Goal: Task Accomplishment & Management: Complete application form

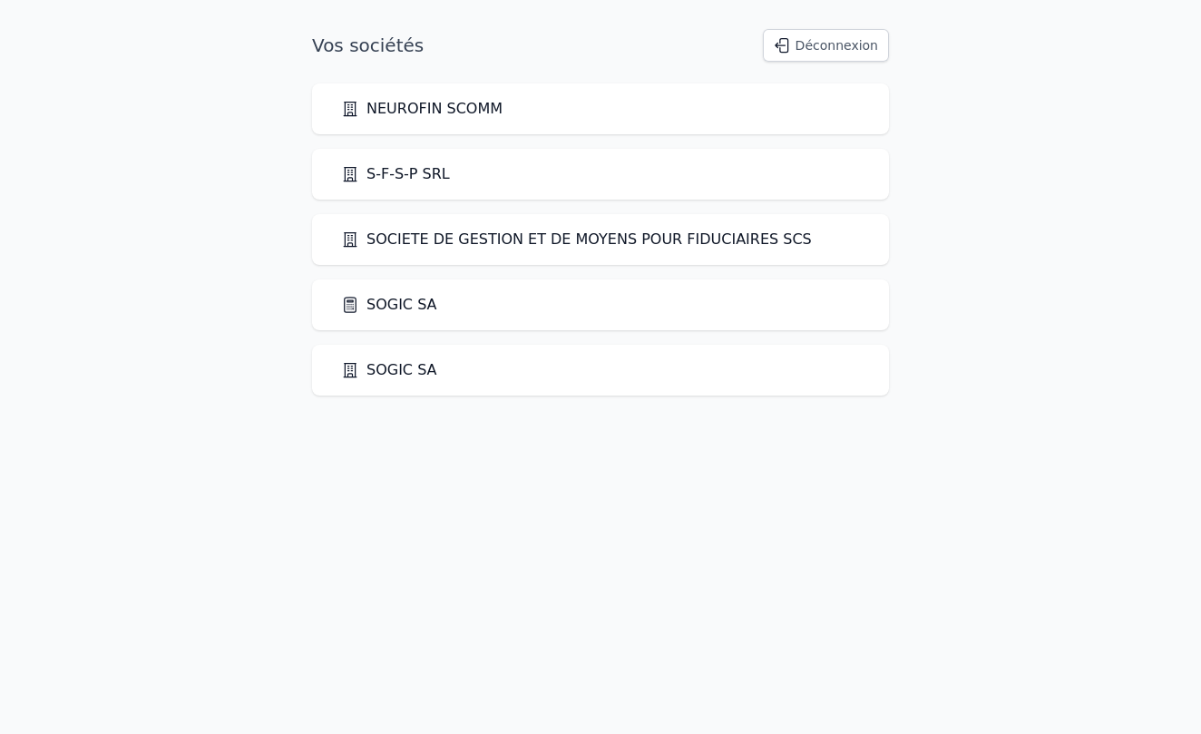
click at [351, 307] on icon at bounding box center [350, 305] width 18 height 18
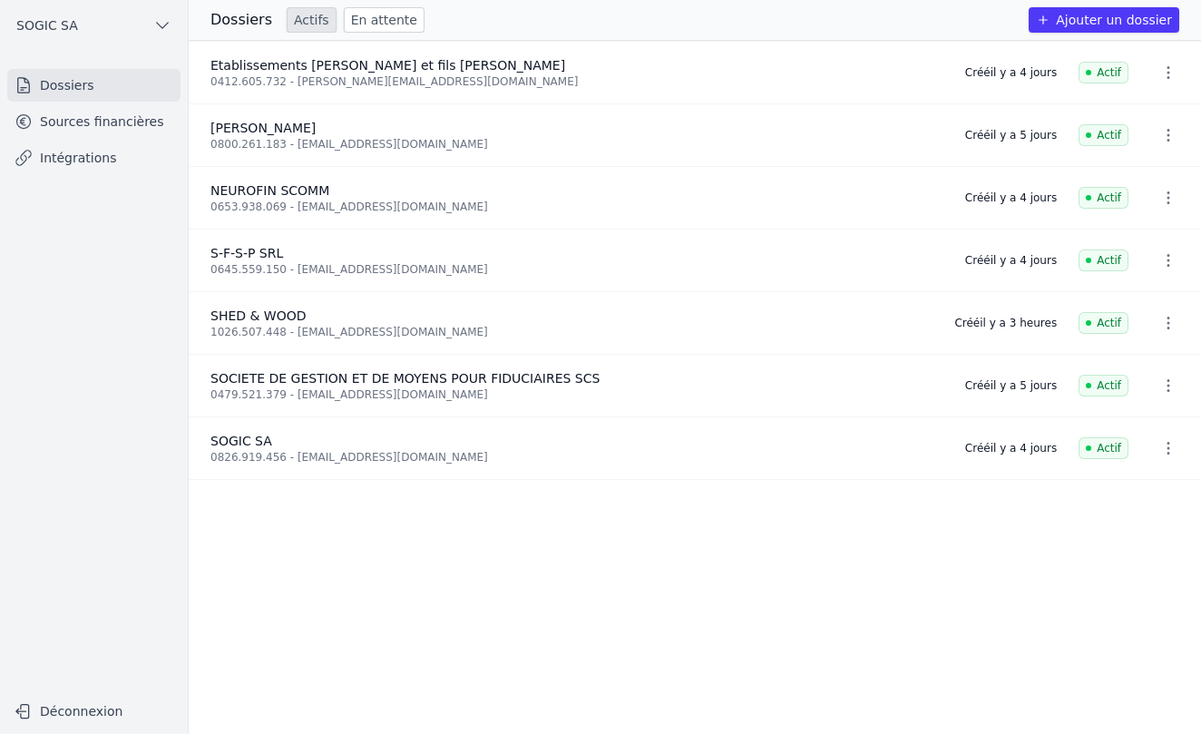
click at [1127, 27] on button "Ajouter un dossier" at bounding box center [1104, 19] width 151 height 25
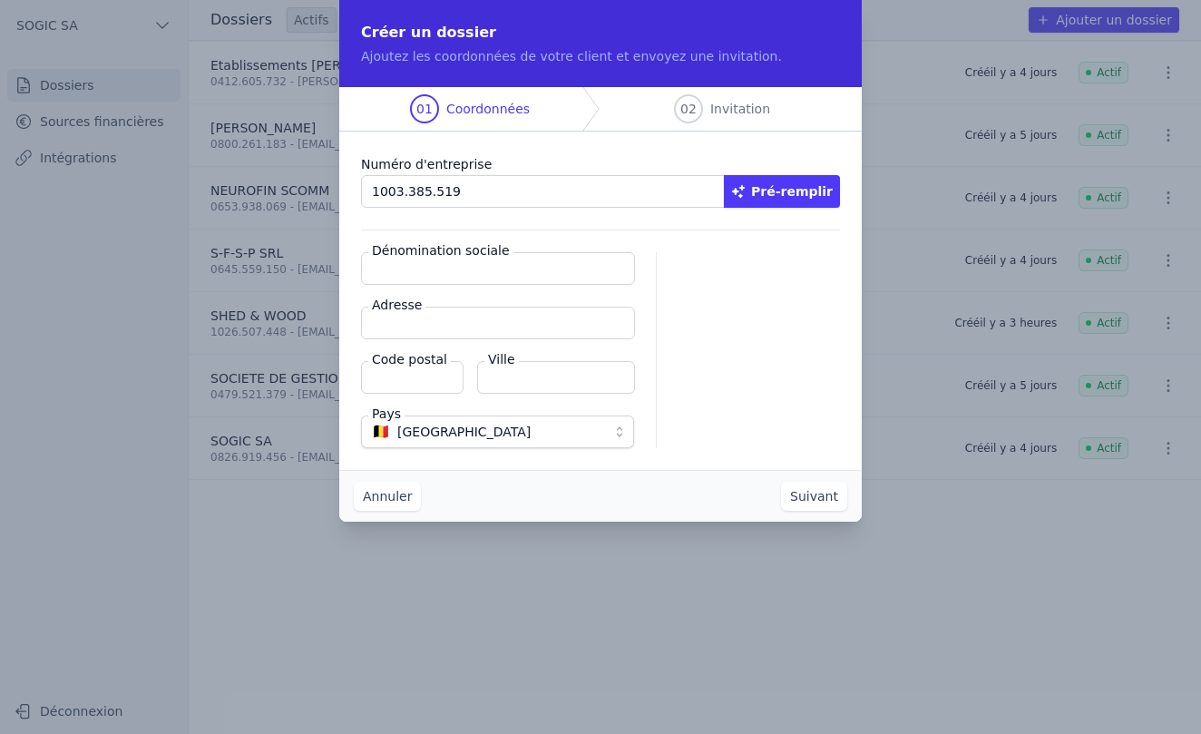
type input "1003.385.519"
click at [762, 190] on button "Pré-remplir" at bounding box center [782, 191] width 116 height 33
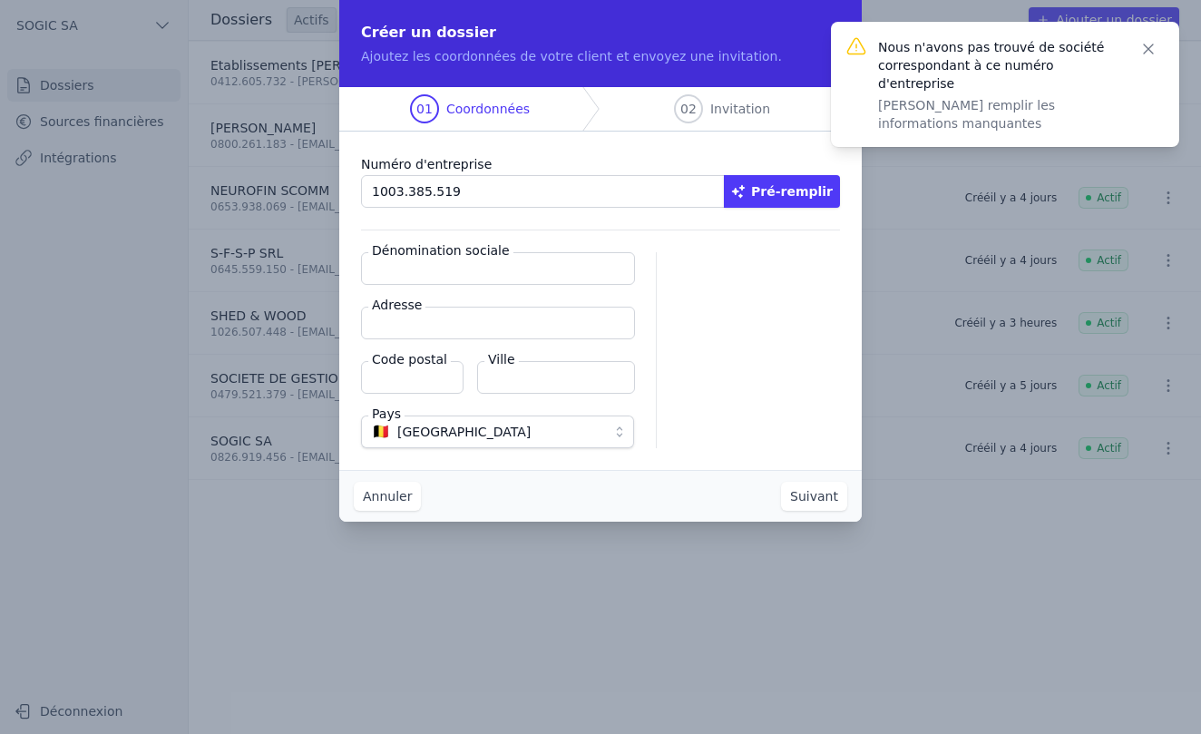
click at [417, 269] on input "Dénomination sociale" at bounding box center [498, 268] width 274 height 33
type input "SOINS DE [PERSON_NAME]"
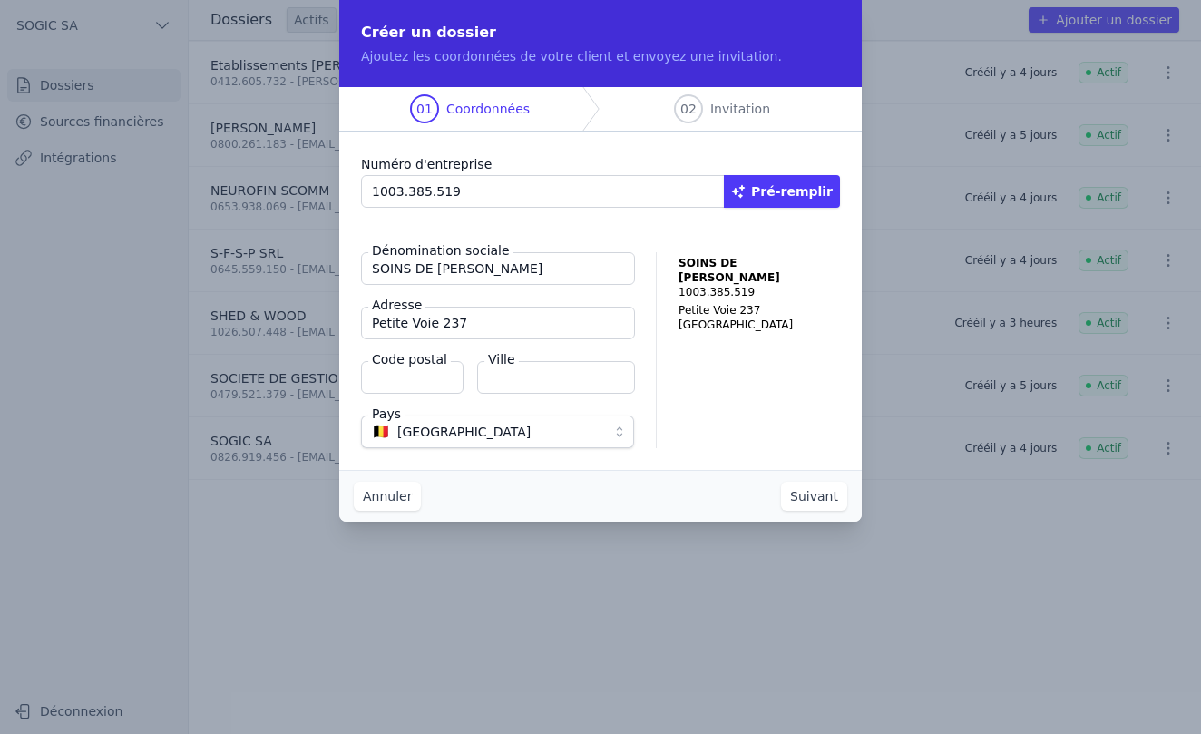
type input "Petite Voie 237"
click at [395, 381] on input "Code postal" at bounding box center [412, 377] width 103 height 33
type input "4040"
click at [536, 377] on input "Ville" at bounding box center [556, 377] width 158 height 33
type input "Herstal"
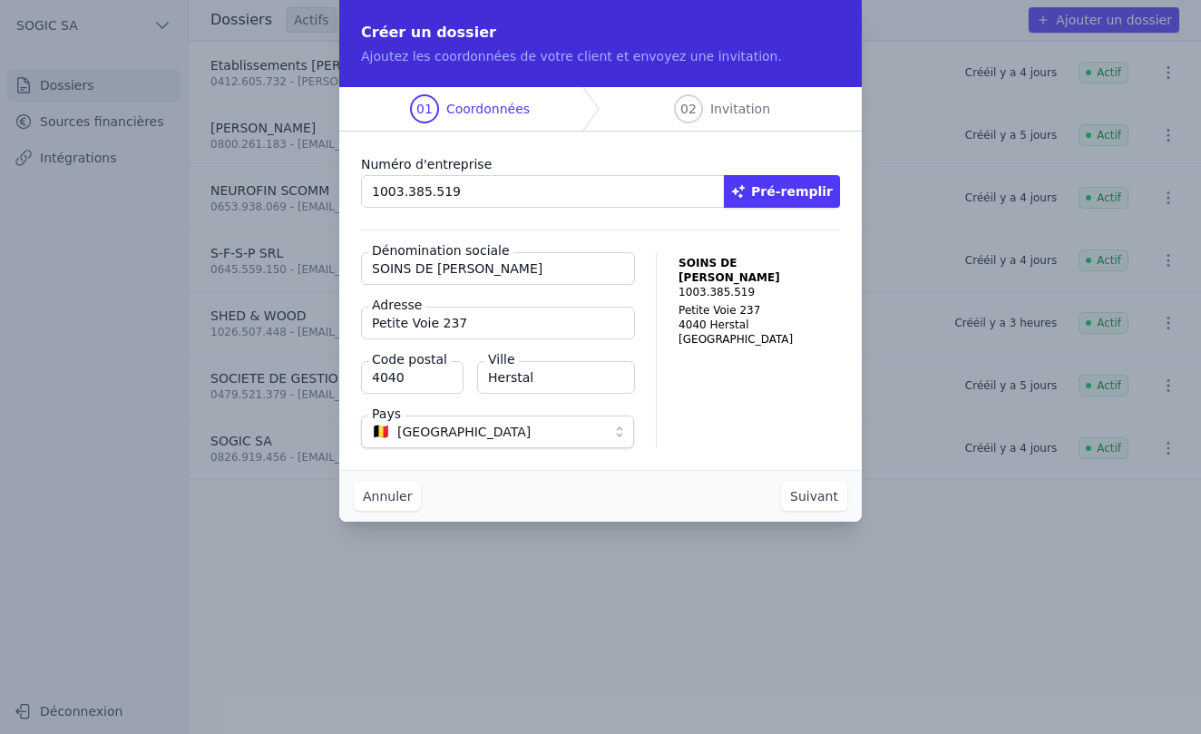
click at [820, 499] on button "Suivant" at bounding box center [814, 496] width 66 height 29
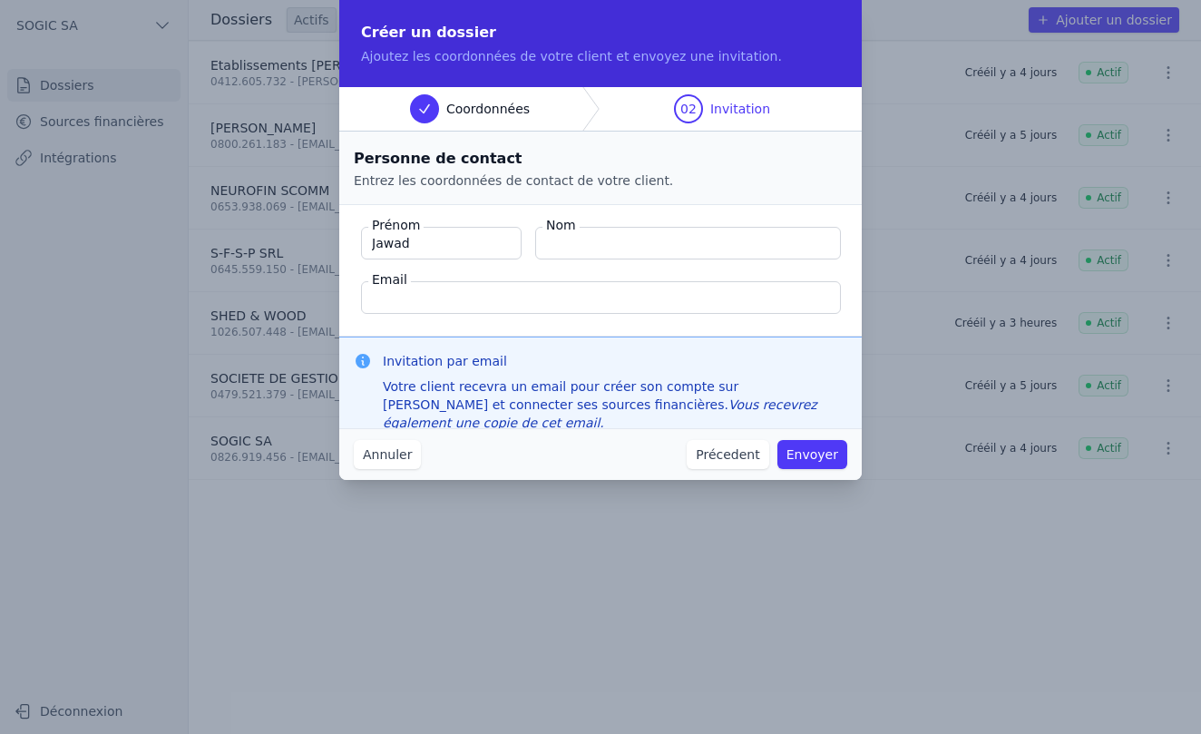
type input "Jawad"
type input "ELYAOUTI"
type input "Elyaouti95@hotmail.com"
click at [819, 457] on button "Envoyer" at bounding box center [813, 454] width 70 height 29
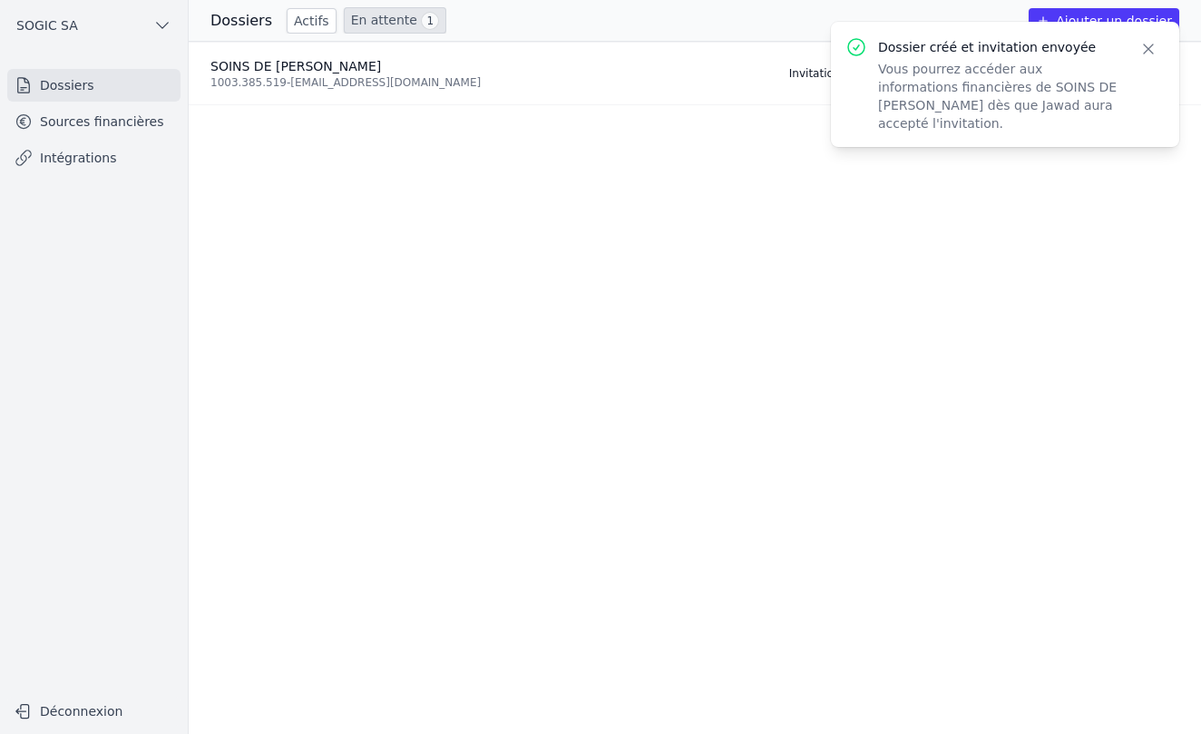
click at [74, 127] on link "Sources financières" at bounding box center [93, 121] width 173 height 33
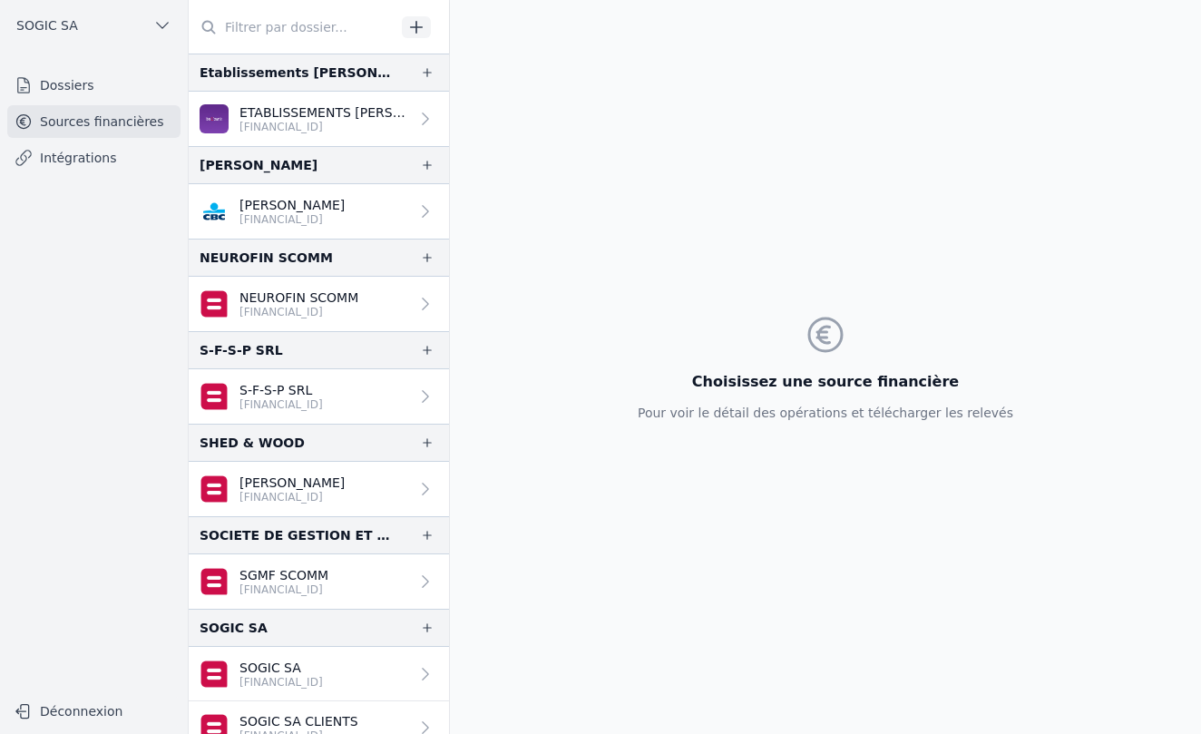
click at [71, 92] on link "Dossiers" at bounding box center [93, 85] width 173 height 33
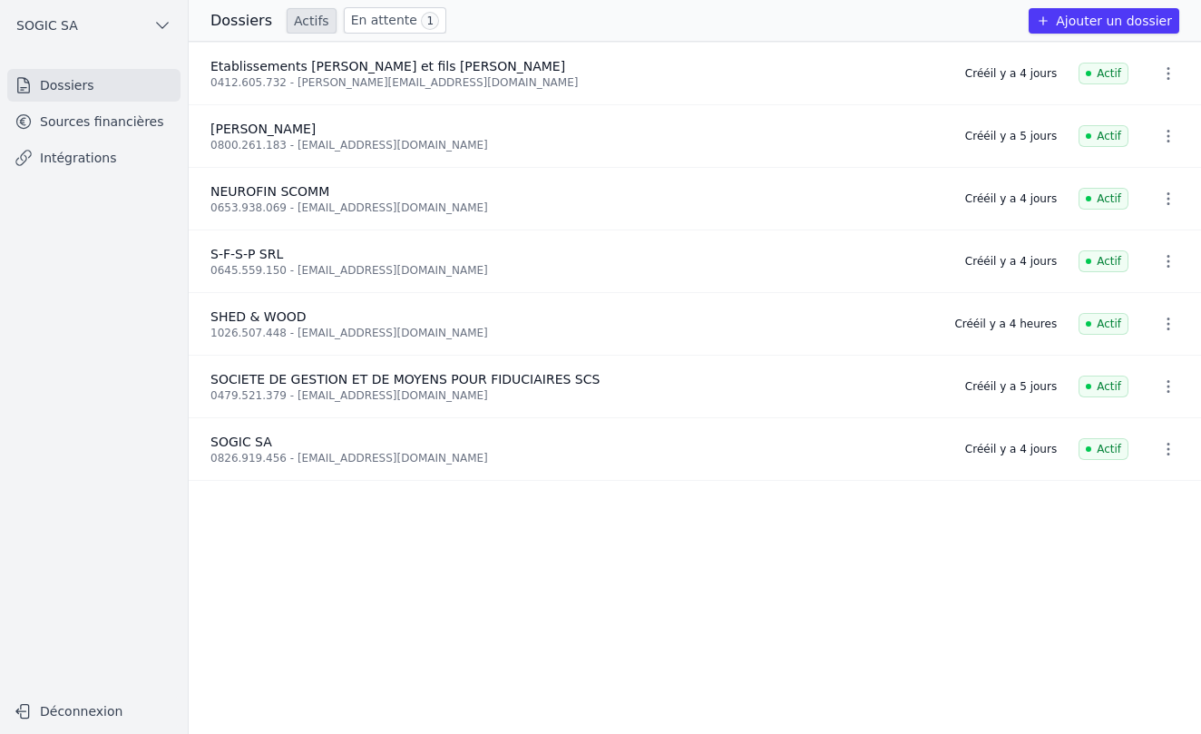
click at [374, 25] on link "En attente 1" at bounding box center [395, 20] width 103 height 26
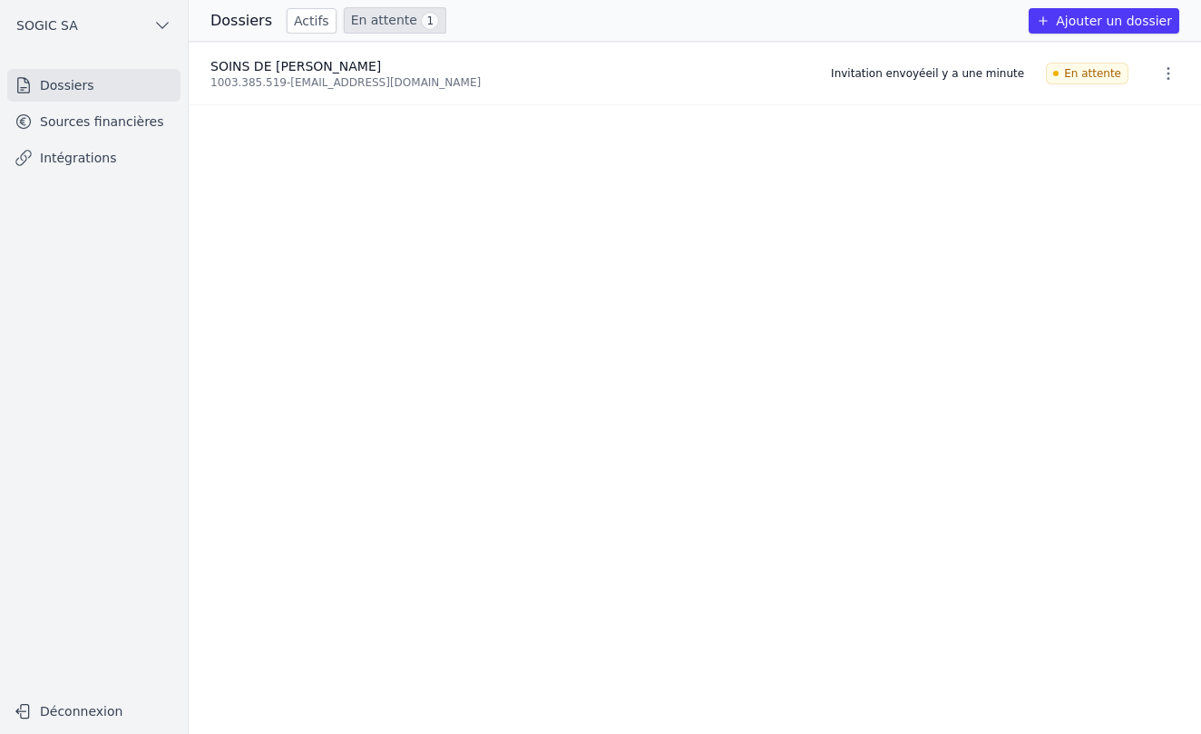
click at [49, 127] on link "Sources financières" at bounding box center [93, 121] width 173 height 33
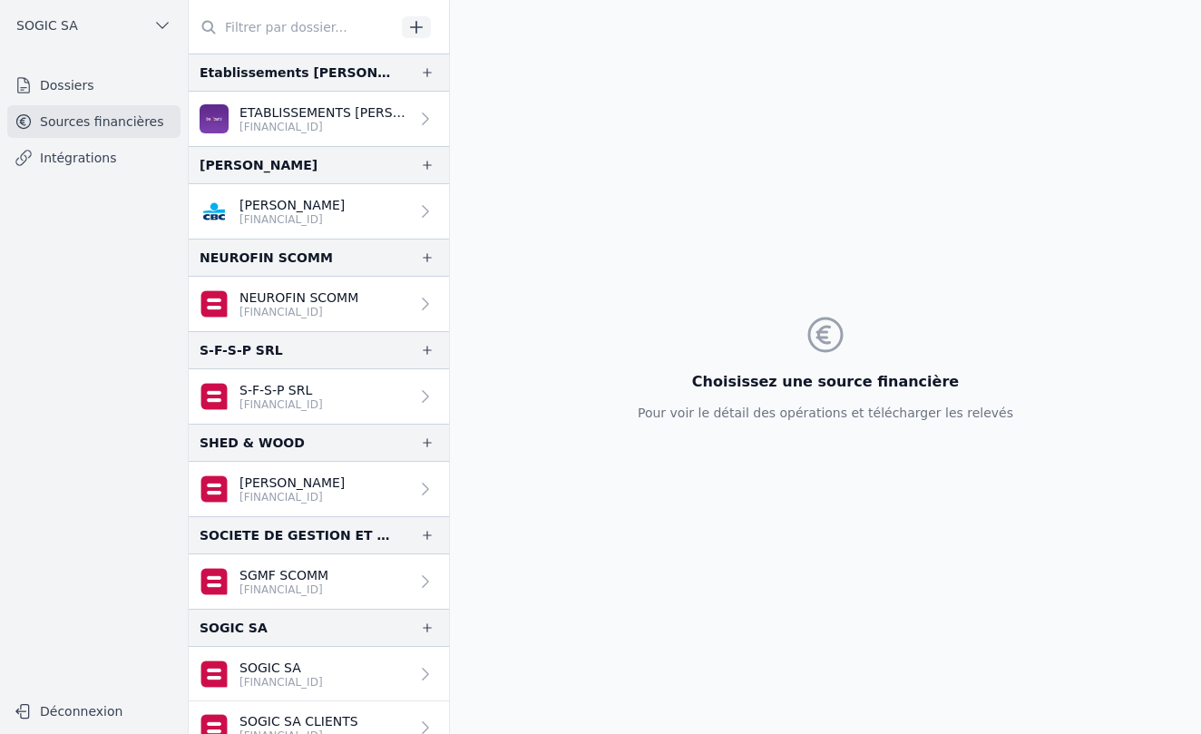
click at [62, 84] on link "Dossiers" at bounding box center [93, 85] width 173 height 33
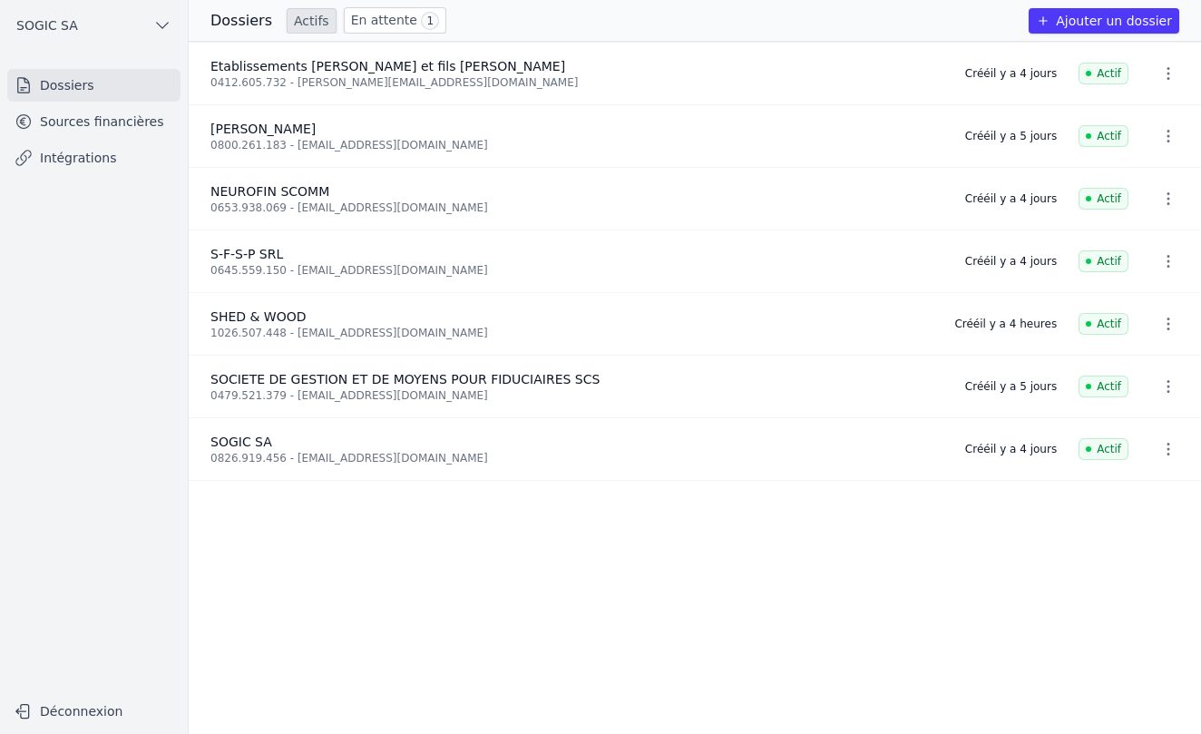
click at [1111, 25] on button "Ajouter un dossier" at bounding box center [1104, 20] width 151 height 25
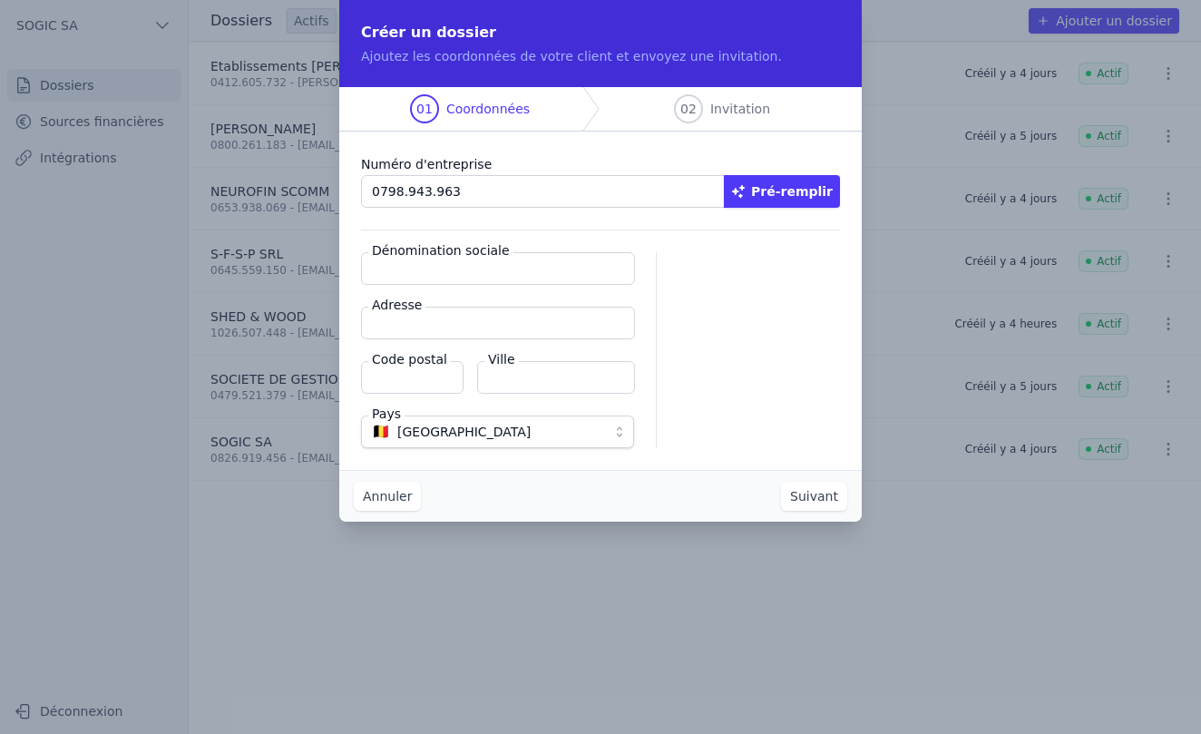
type input "0798.943.963"
click at [799, 184] on button "Pré-remplir" at bounding box center [782, 191] width 116 height 33
type input "BBM COIFFURE SRL"
type input "Rue Saint-Bernard 13/B"
type input "4800"
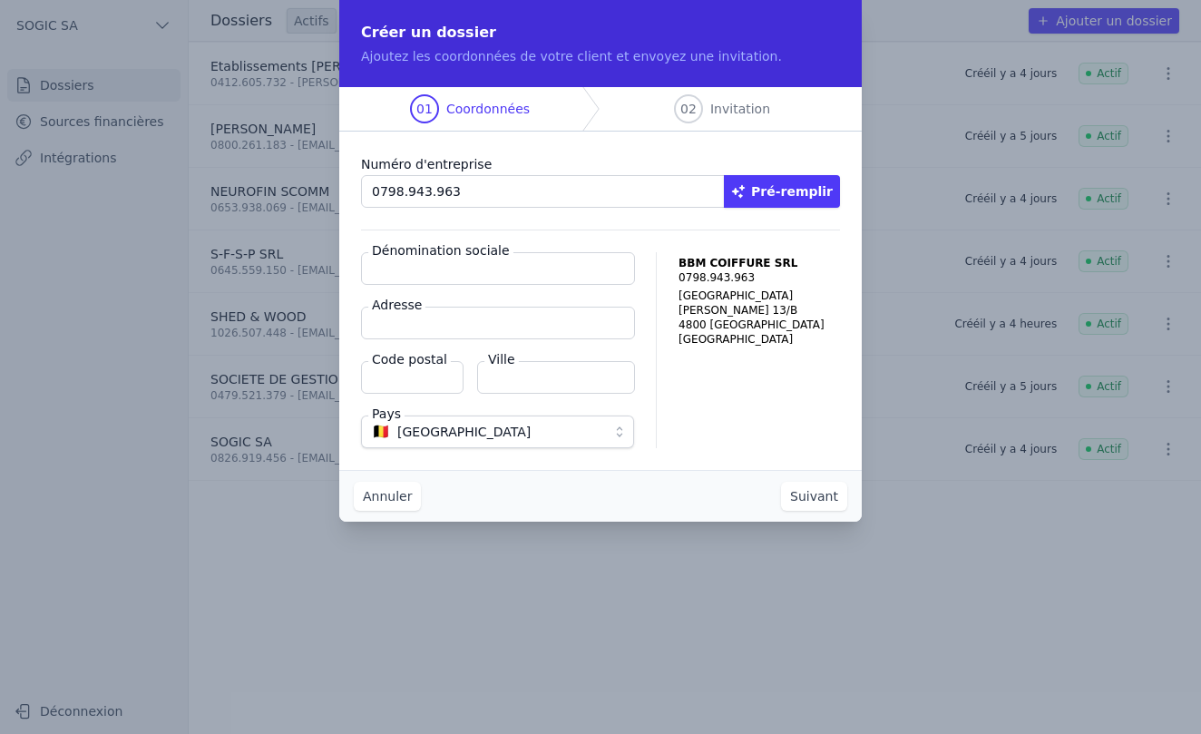
type input "Verviers"
click at [817, 494] on button "Suivant" at bounding box center [814, 496] width 66 height 29
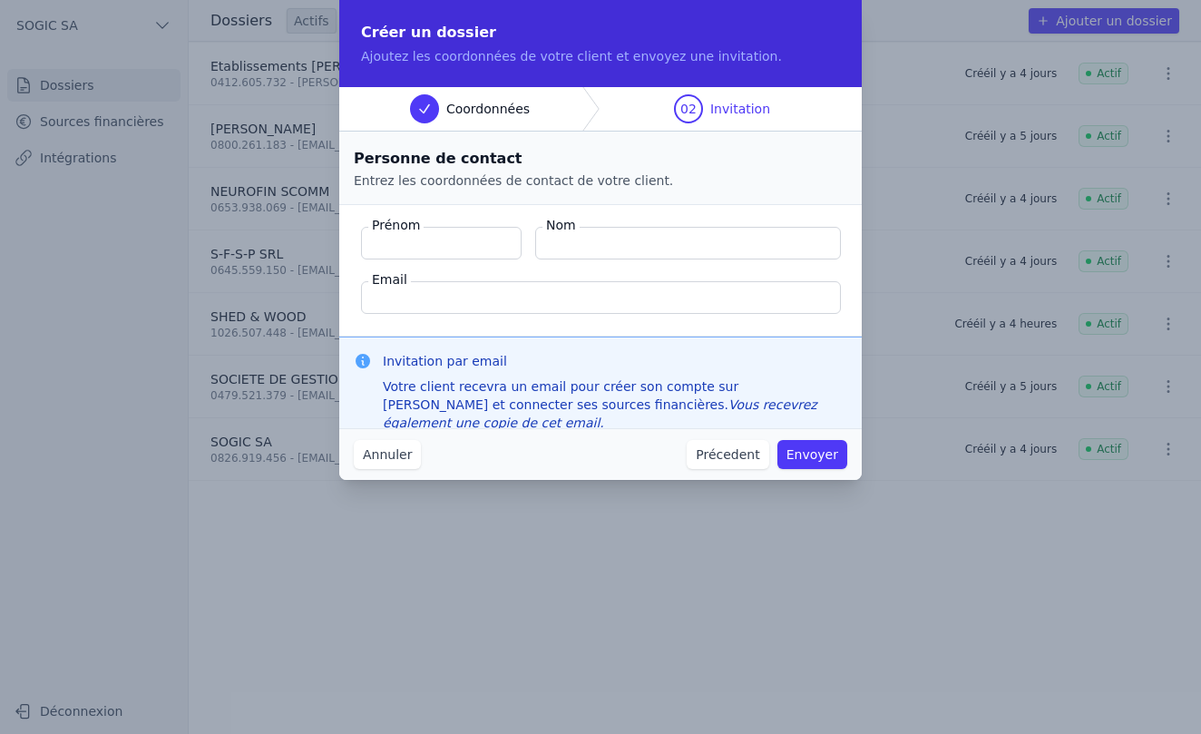
click at [445, 248] on input "Prénom" at bounding box center [441, 243] width 161 height 33
type input "Bryan"
type input "BOULANGER"
type input "[EMAIL_ADDRESS][DOMAIN_NAME]"
click at [821, 458] on button "Envoyer" at bounding box center [813, 454] width 70 height 29
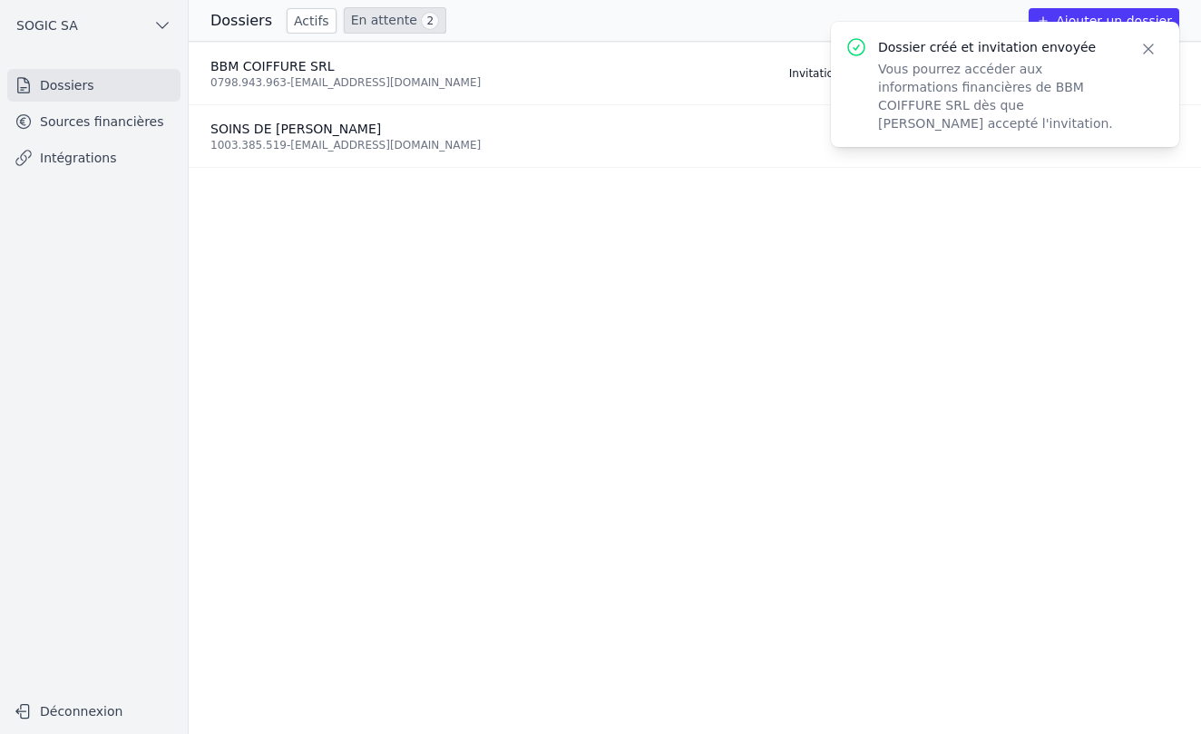
click at [1152, 47] on icon "button" at bounding box center [1149, 49] width 18 height 18
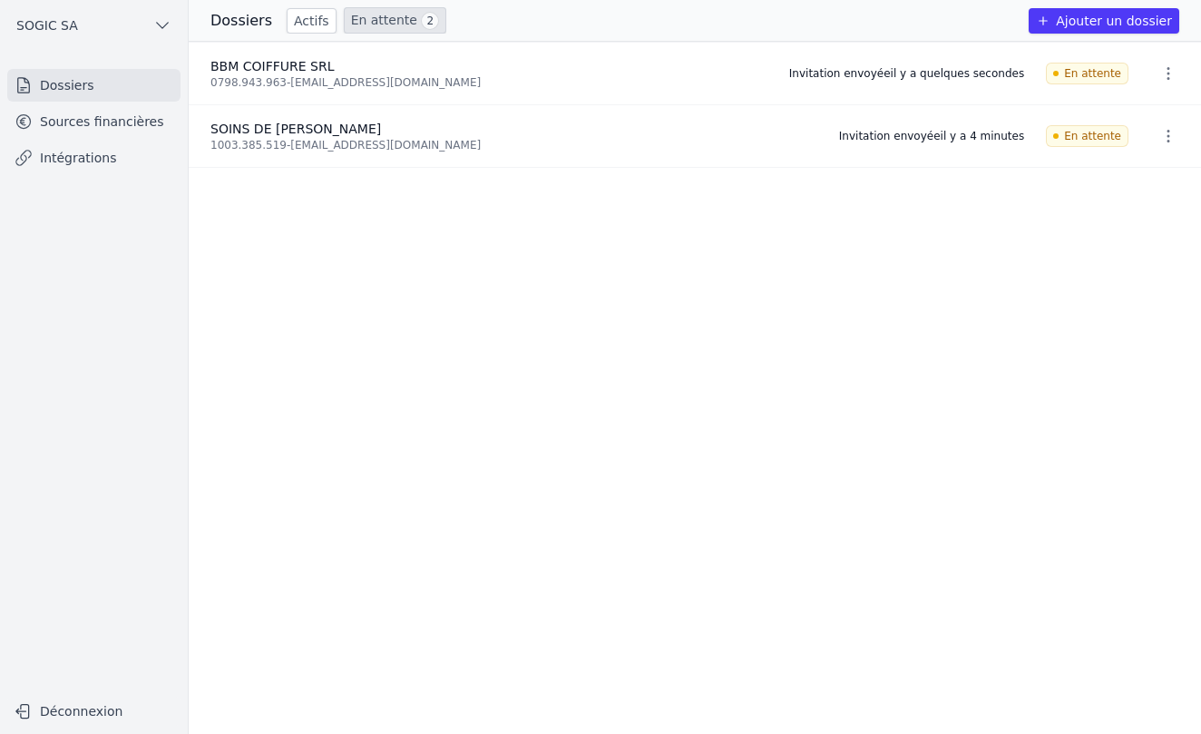
click at [63, 121] on link "Sources financières" at bounding box center [93, 121] width 173 height 33
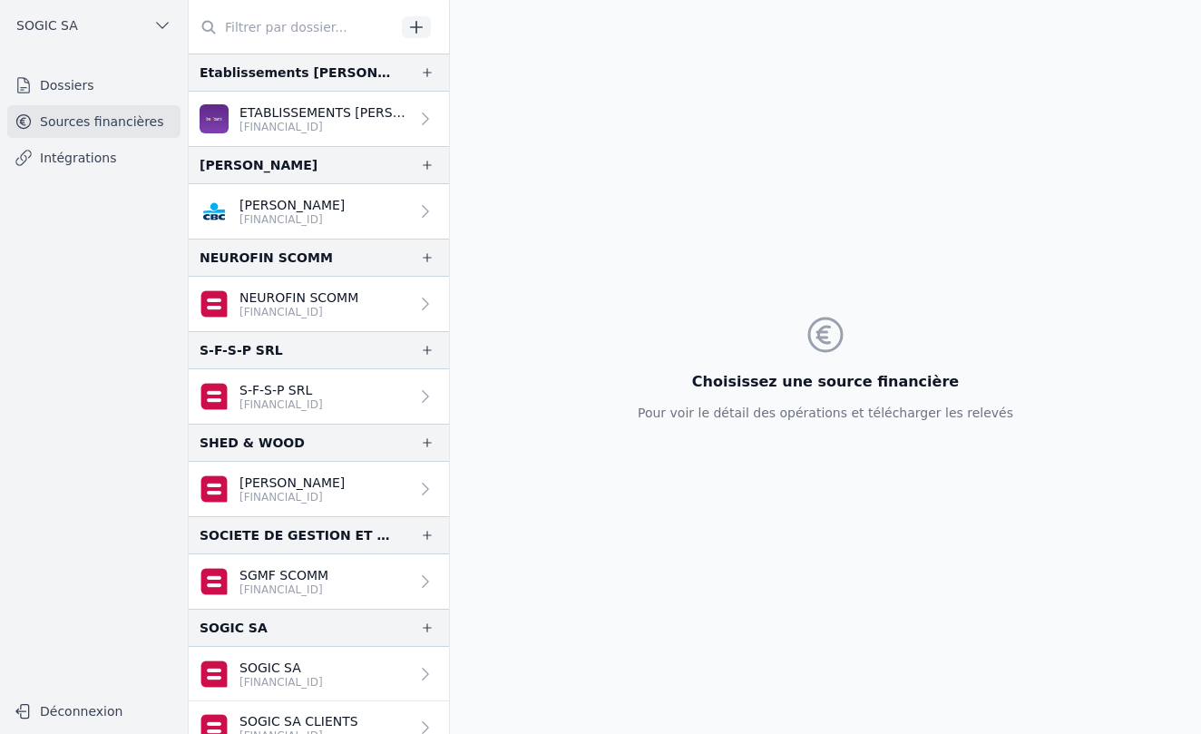
click at [74, 90] on link "Dossiers" at bounding box center [93, 85] width 173 height 33
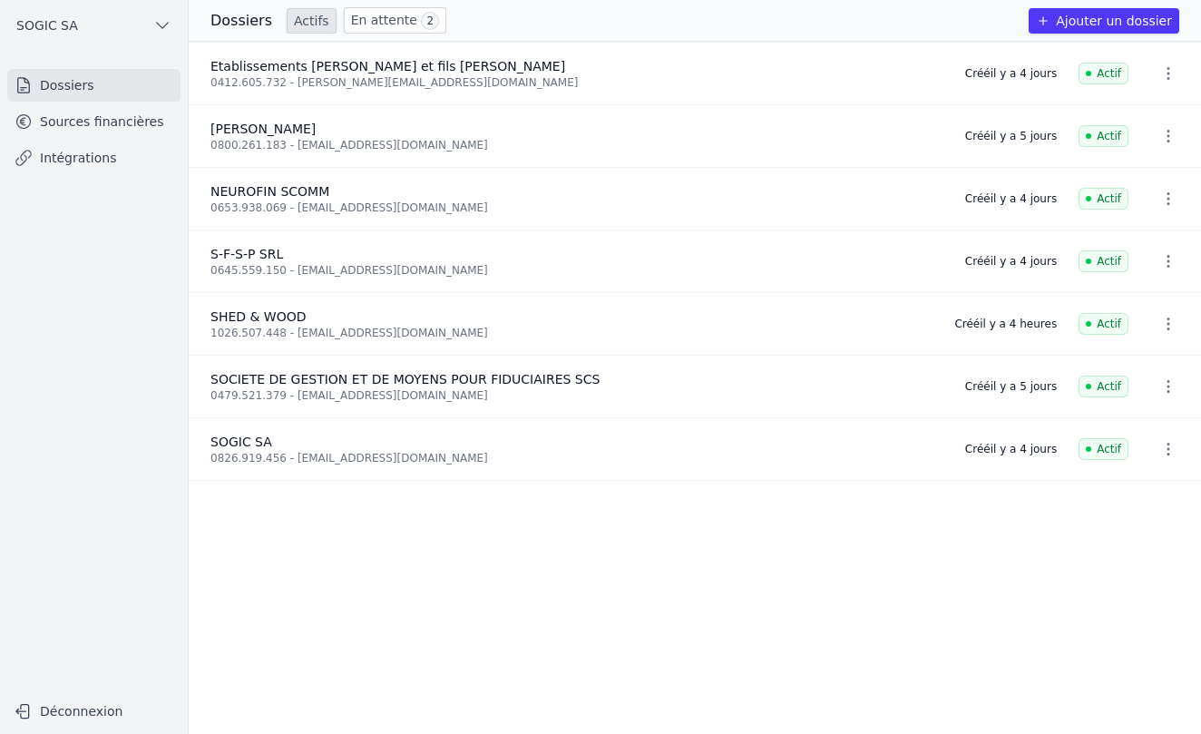
click at [377, 24] on link "En attente 2" at bounding box center [395, 20] width 103 height 26
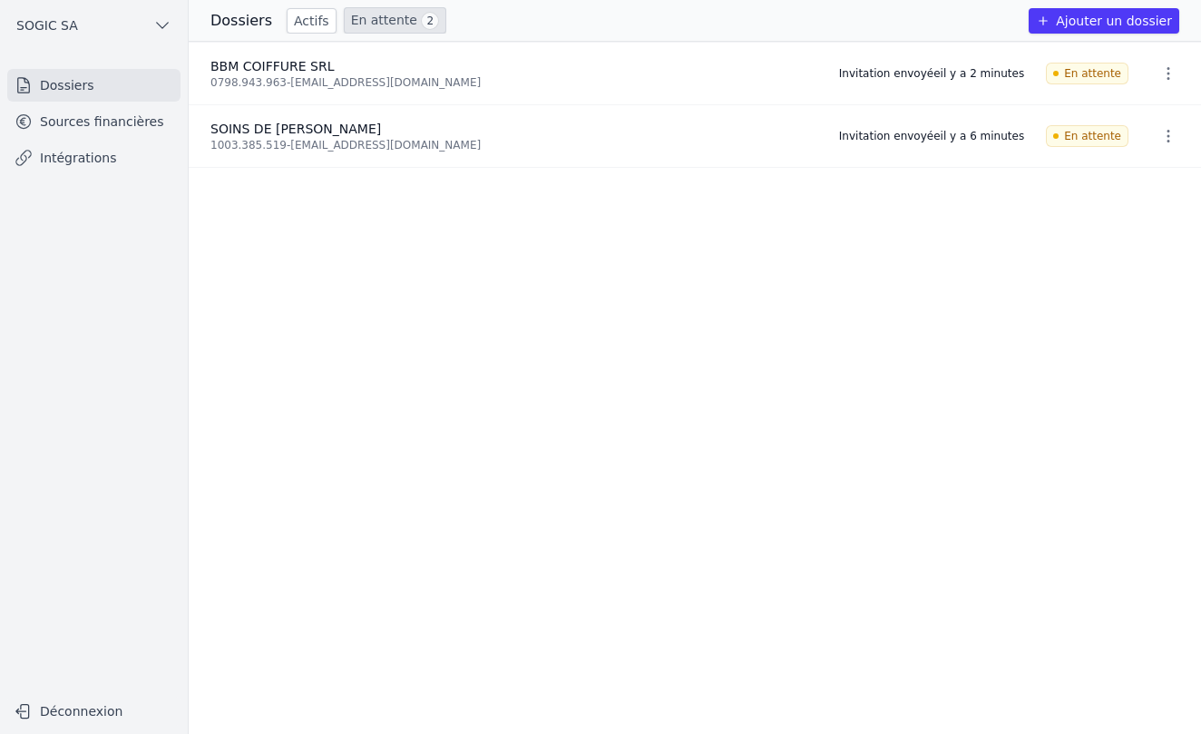
click at [120, 124] on link "Sources financières" at bounding box center [93, 121] width 173 height 33
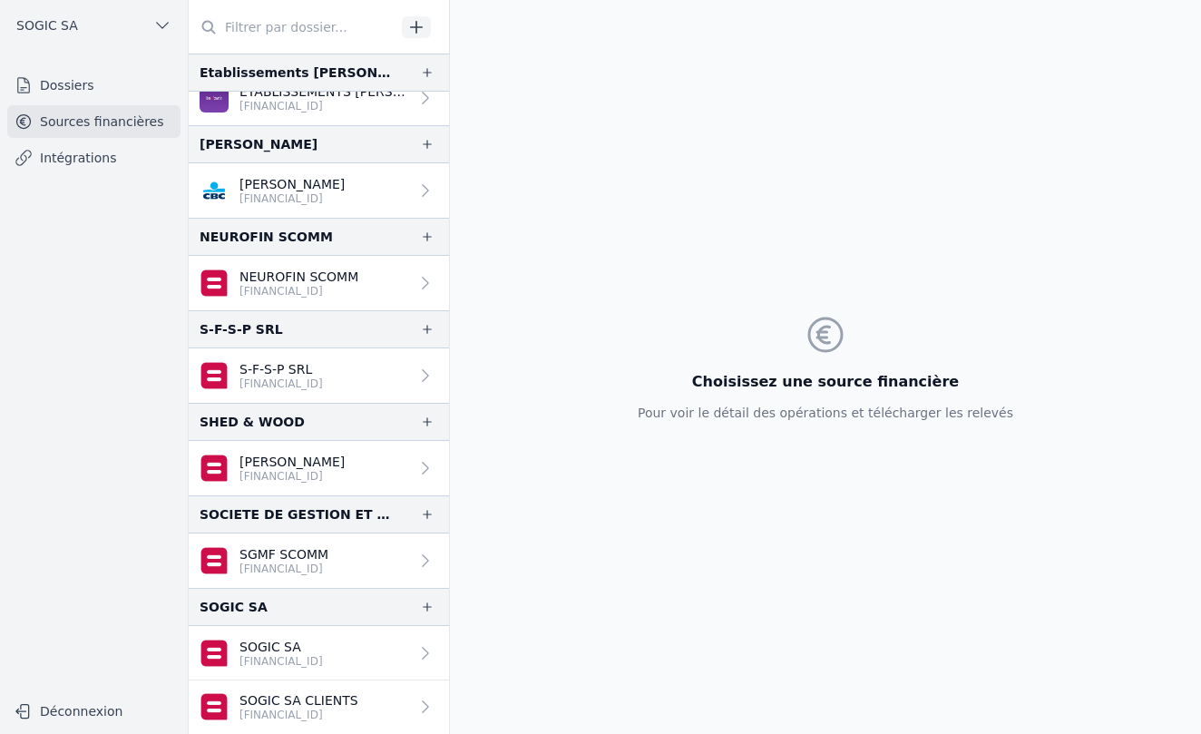
click at [92, 156] on link "Intégrations" at bounding box center [93, 158] width 173 height 33
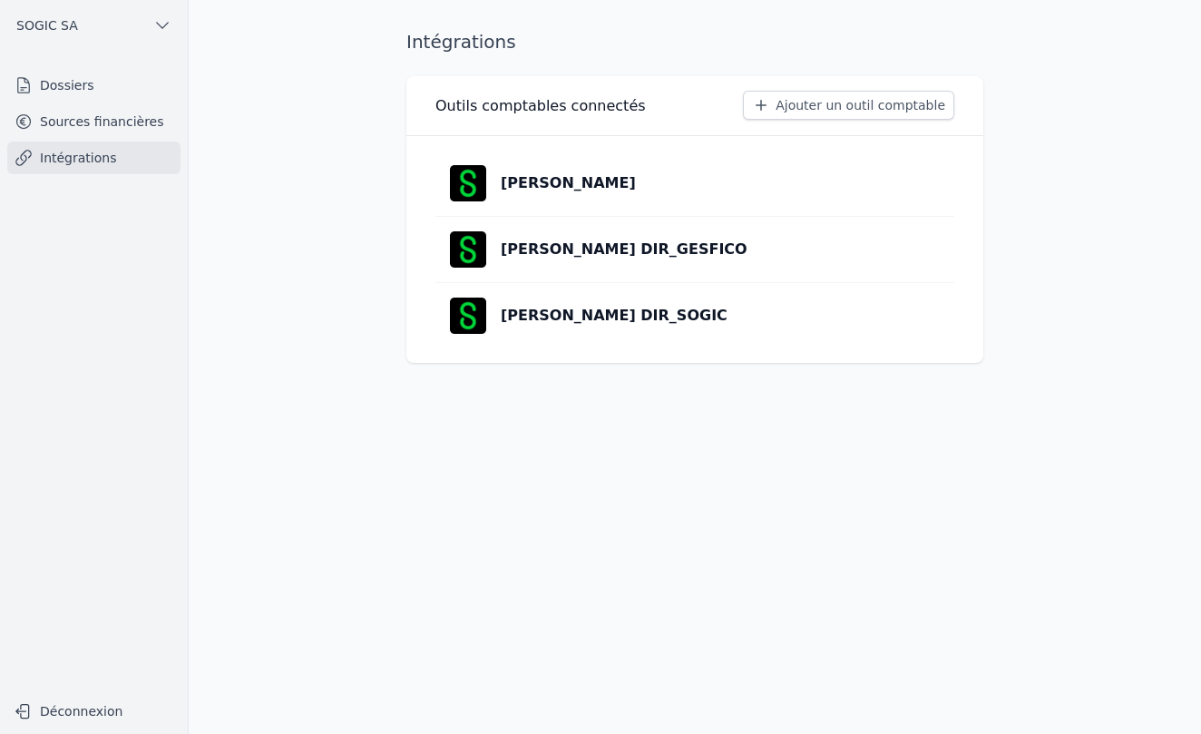
click at [72, 92] on link "Dossiers" at bounding box center [93, 85] width 173 height 33
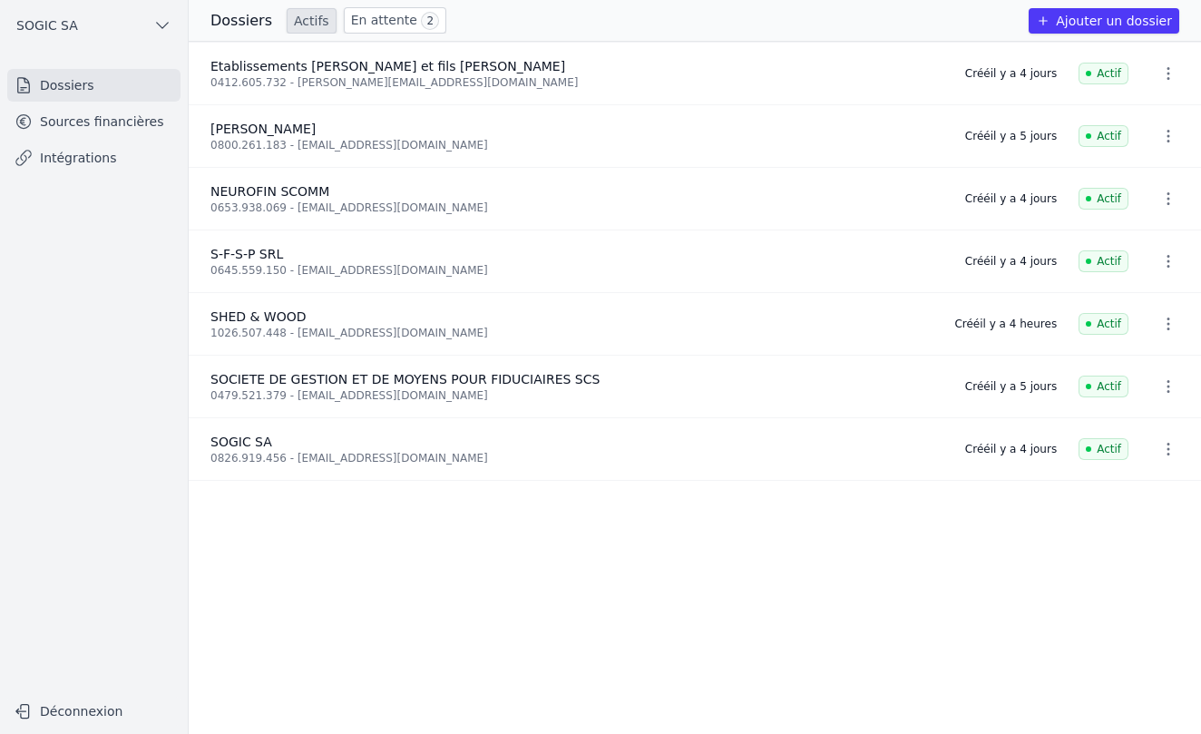
click at [83, 25] on button "SOGIC SA" at bounding box center [93, 25] width 173 height 29
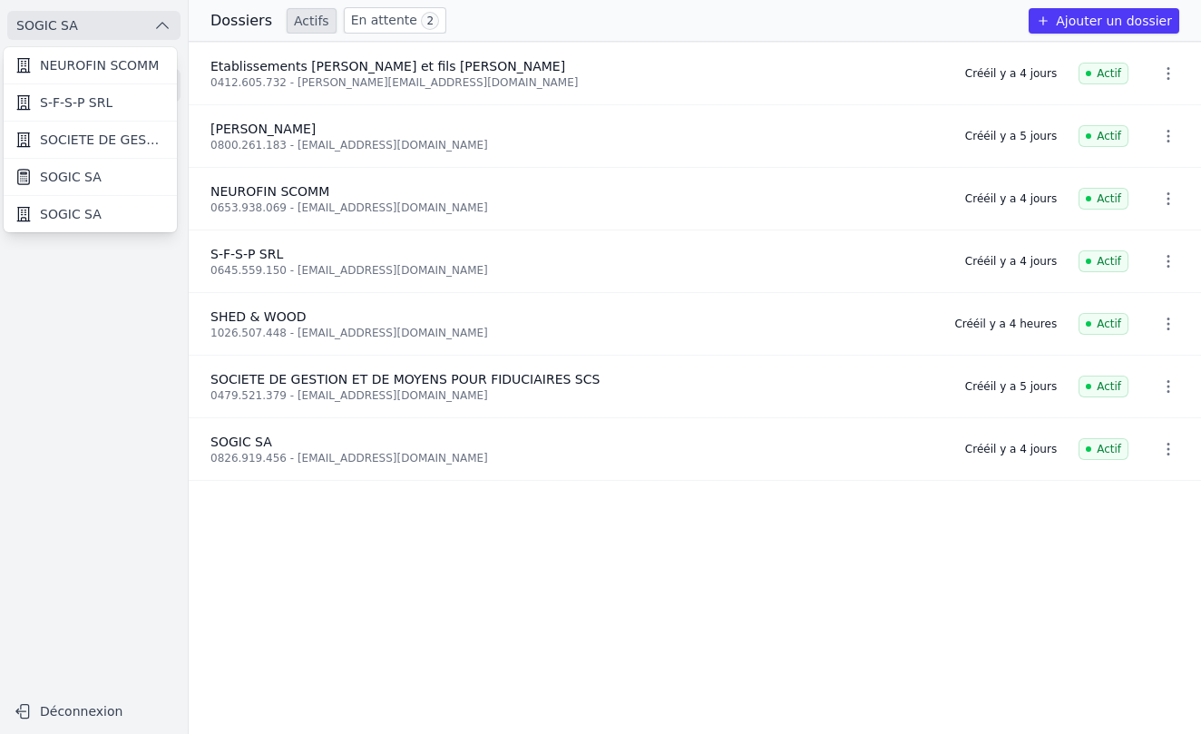
click at [91, 165] on link "SOGIC SA" at bounding box center [90, 177] width 173 height 37
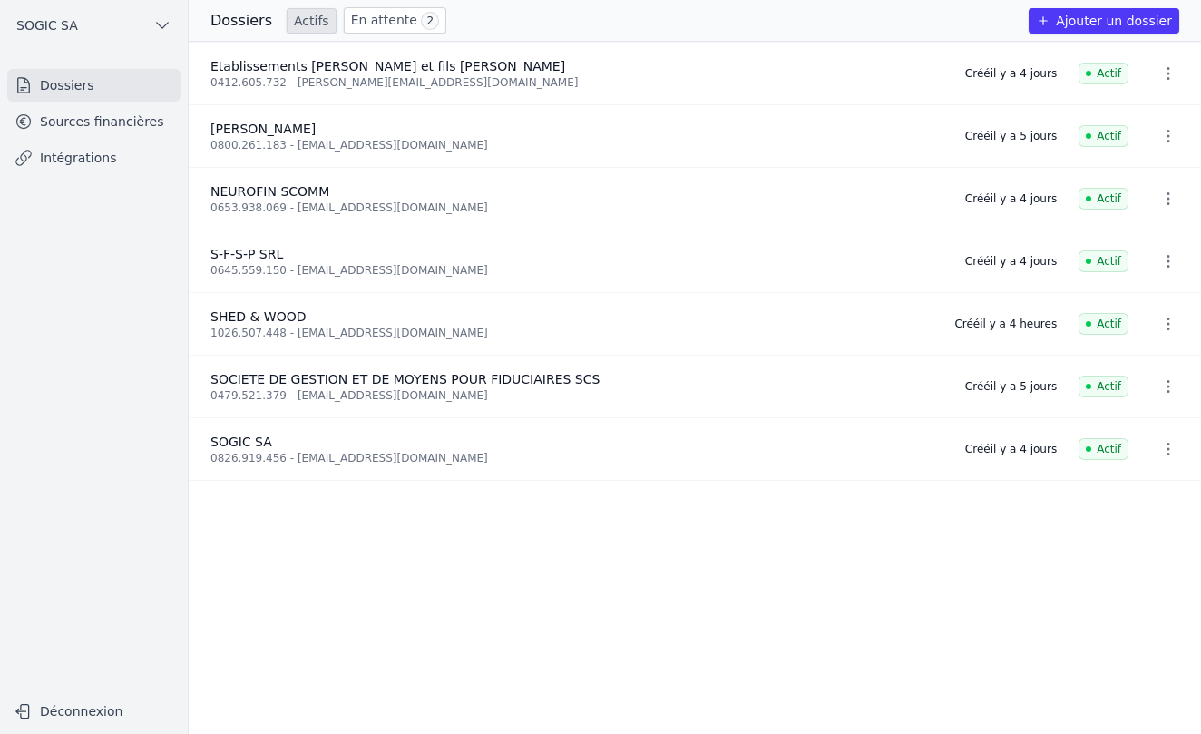
click at [92, 24] on button "SOGIC SA" at bounding box center [93, 25] width 173 height 29
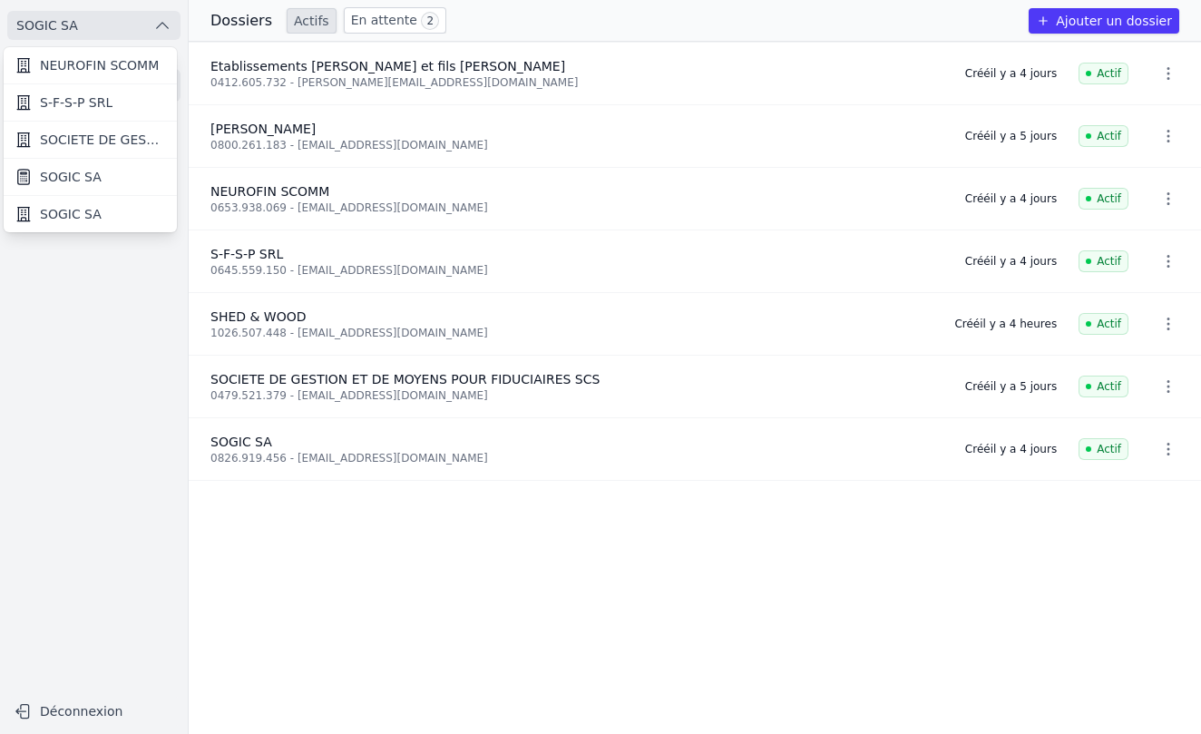
click at [76, 231] on link "SOGIC SA" at bounding box center [90, 214] width 173 height 36
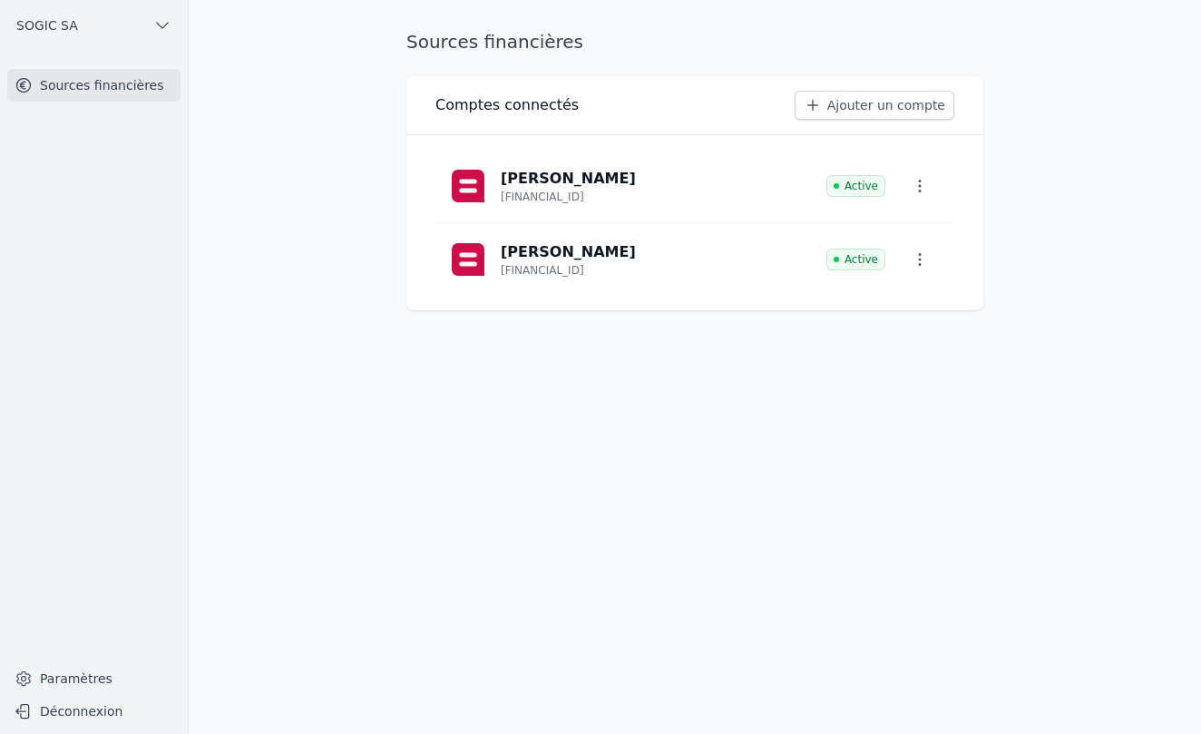
click at [867, 109] on link "Ajouter un compte" at bounding box center [875, 105] width 160 height 29
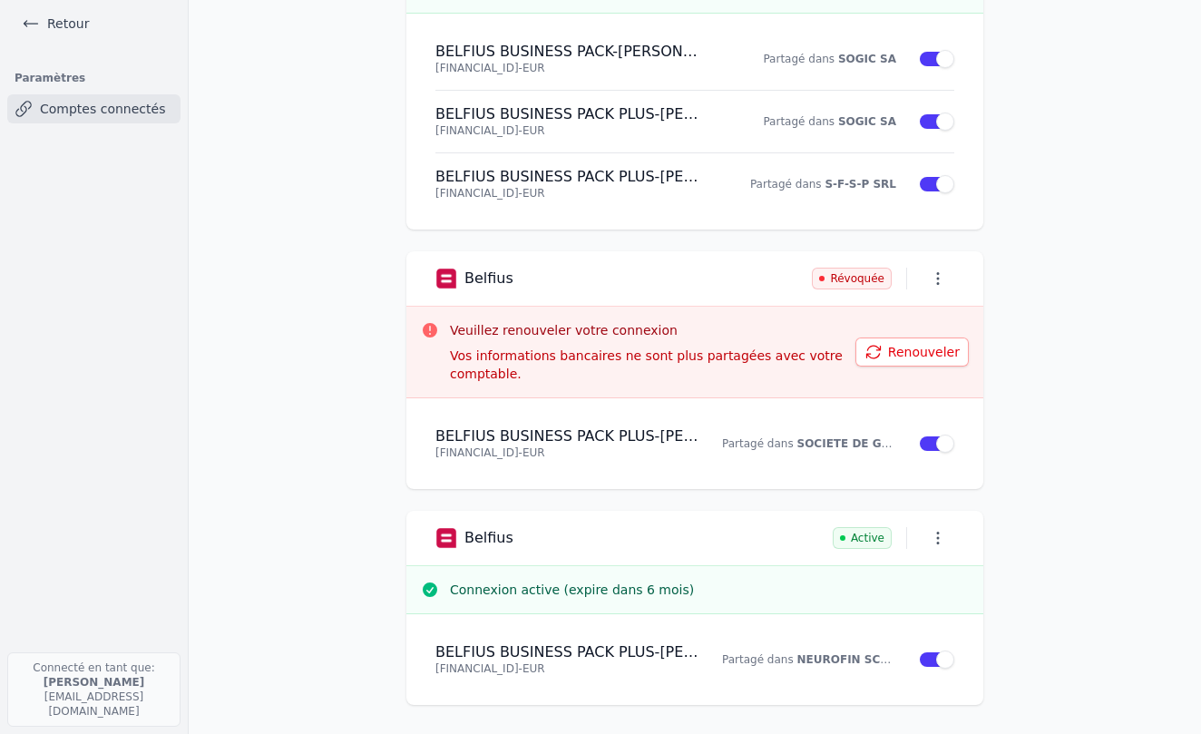
click at [916, 356] on button "Renouveler" at bounding box center [912, 352] width 113 height 29
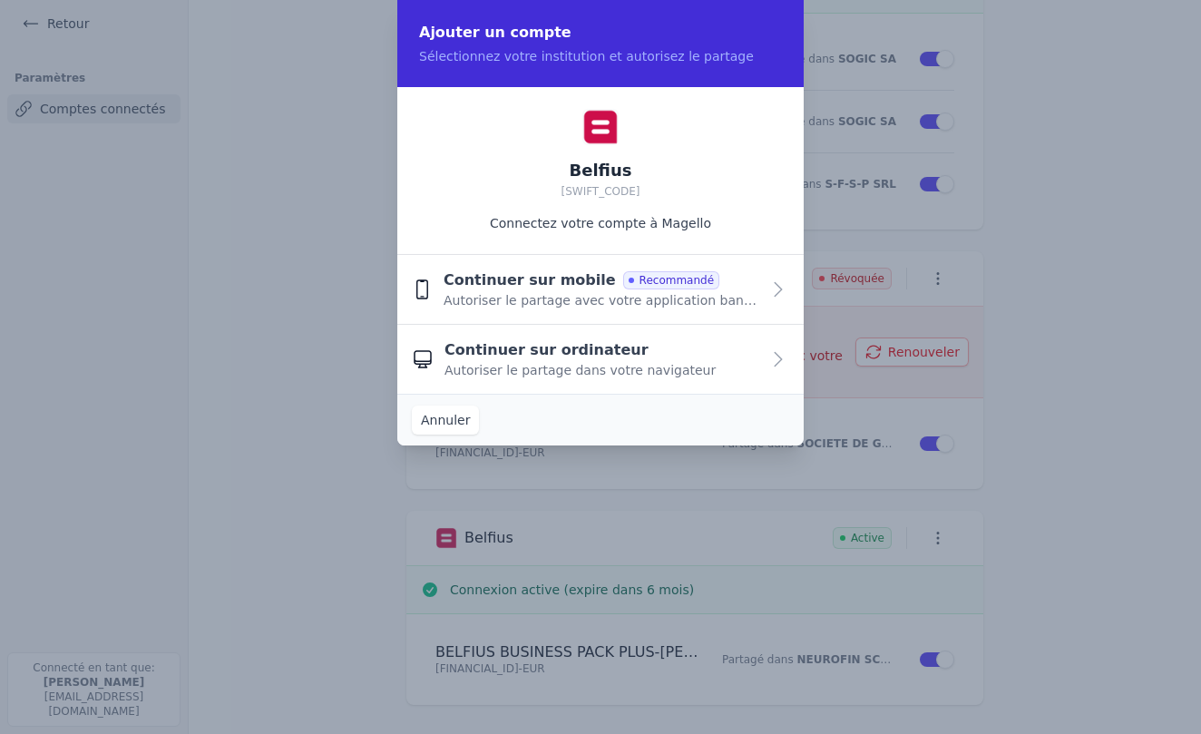
click at [499, 296] on span "Autoriser le partage avec votre application bancaire" at bounding box center [602, 300] width 317 height 18
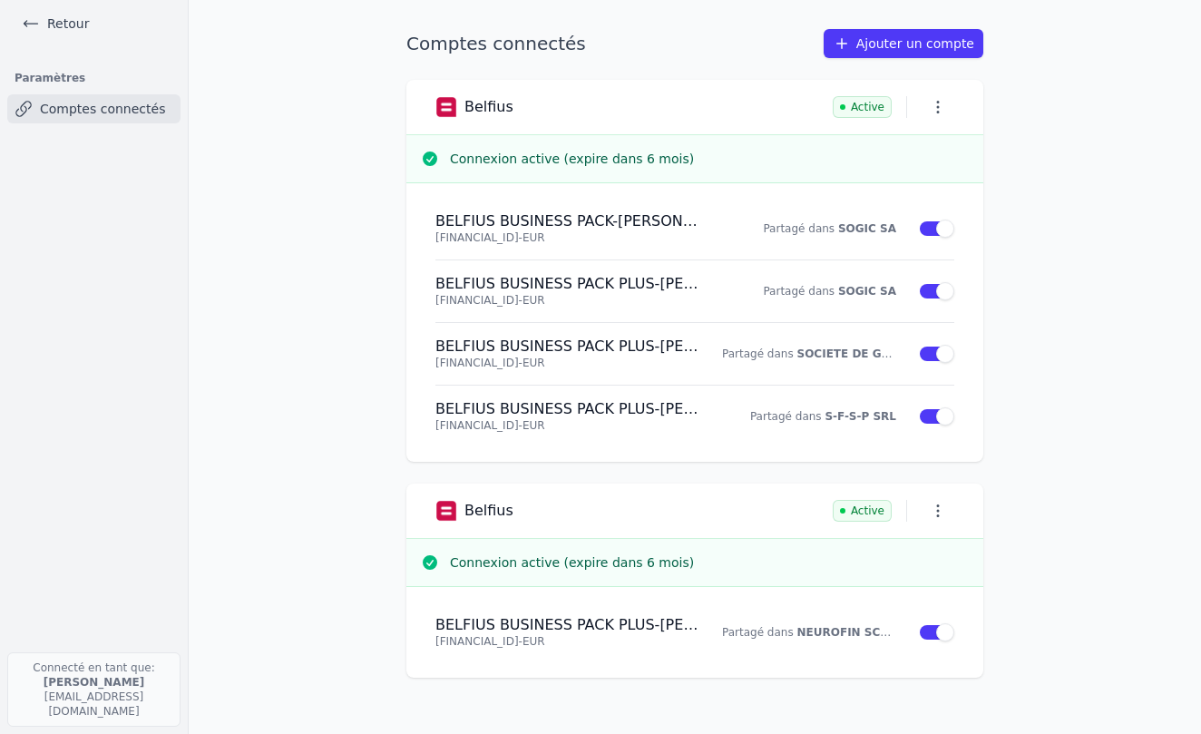
click at [58, 27] on link "Retour" at bounding box center [56, 23] width 82 height 25
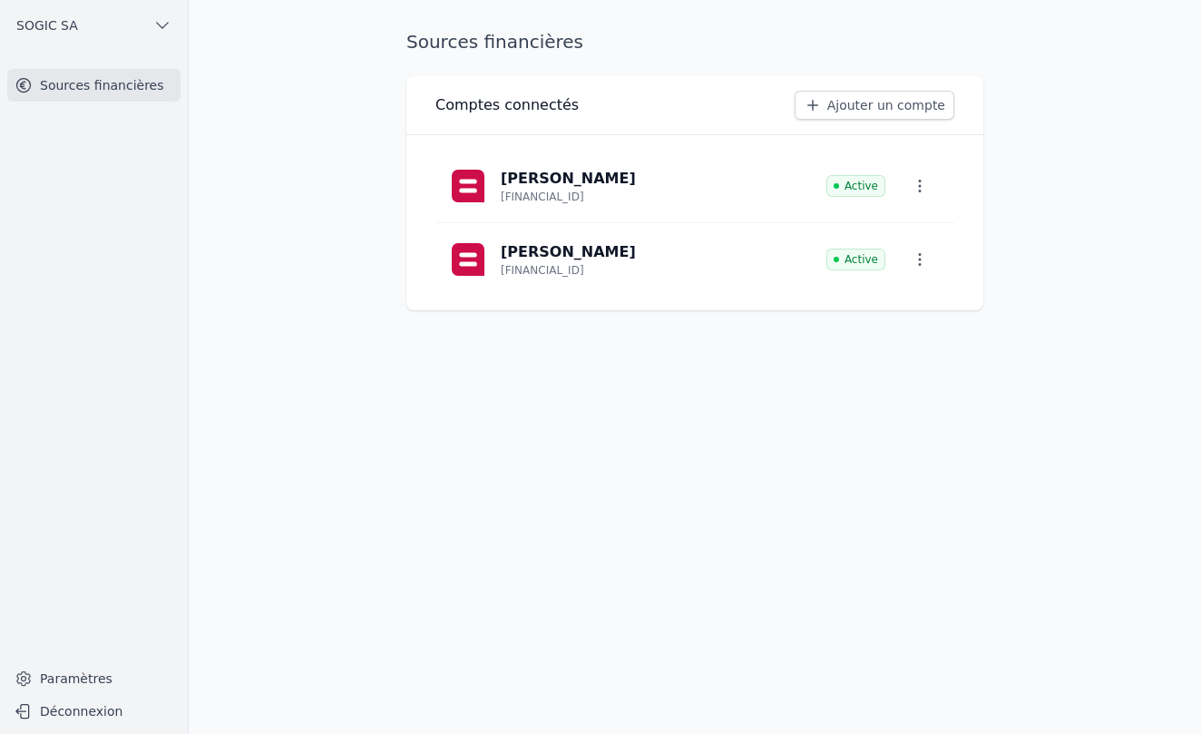
click at [57, 86] on link "Sources financières" at bounding box center [93, 85] width 173 height 33
click at [54, 27] on span "SOGIC SA" at bounding box center [47, 25] width 62 height 18
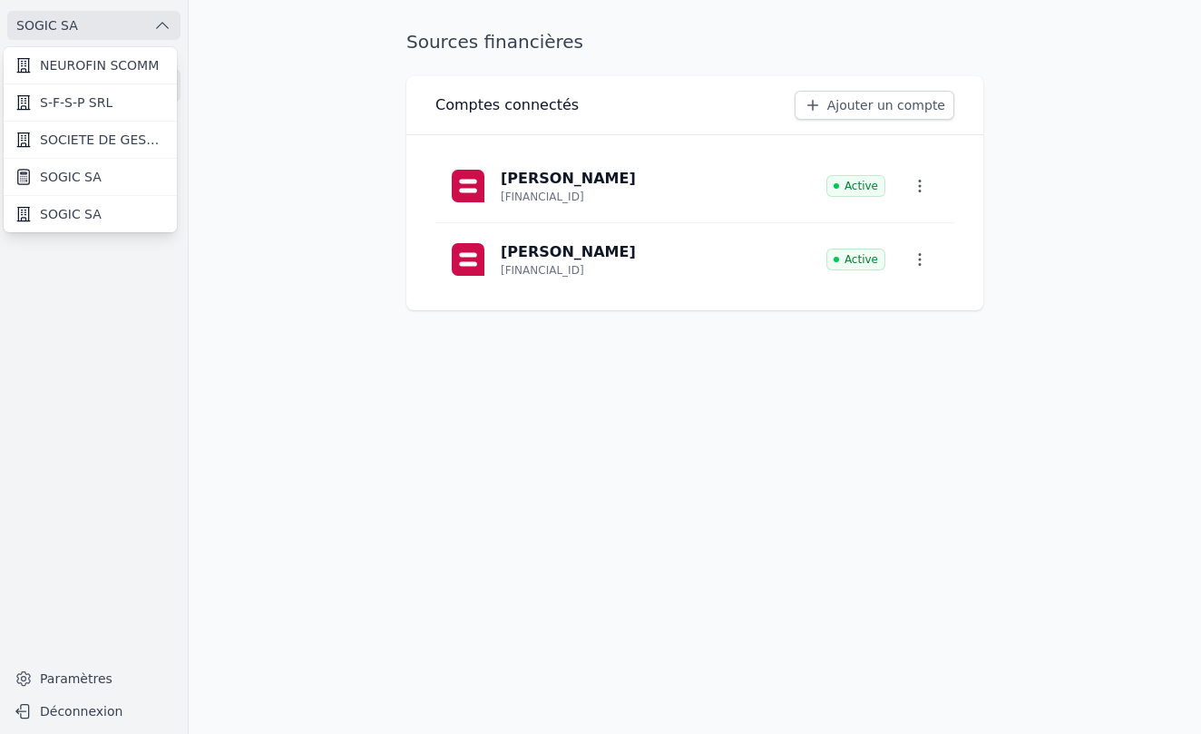
click at [79, 176] on span "SOGIC SA" at bounding box center [71, 177] width 62 height 18
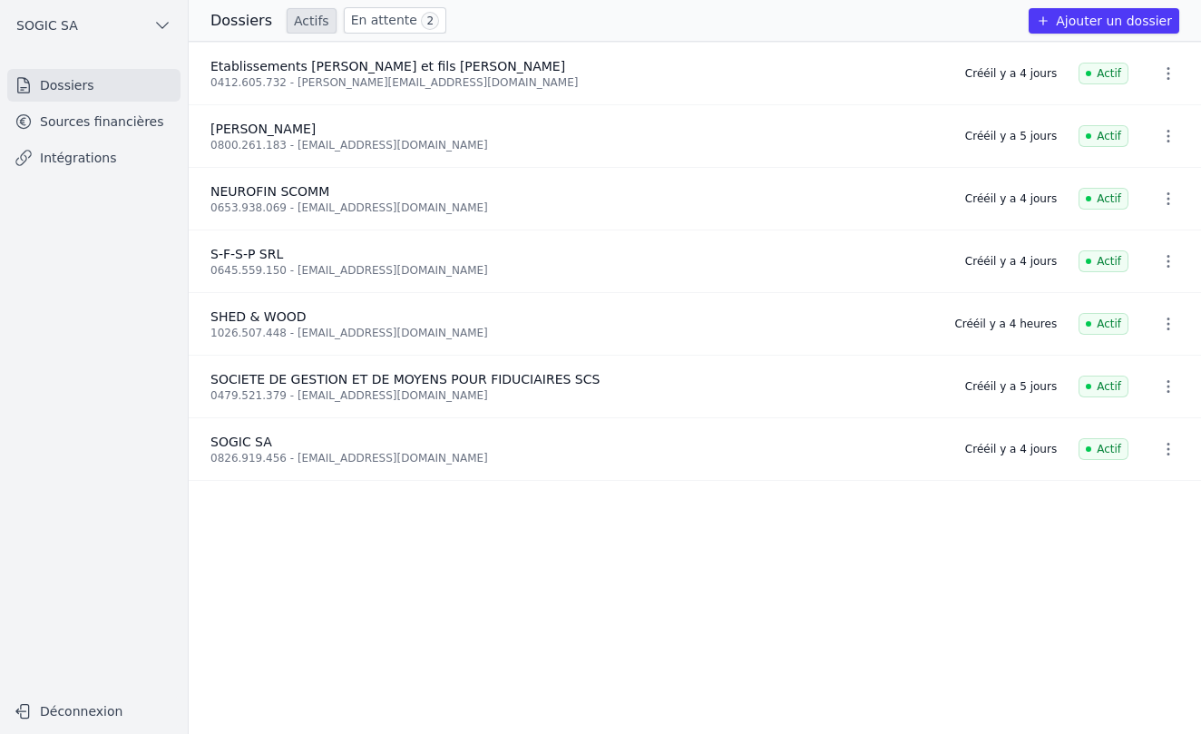
click at [228, 24] on h3 "Dossiers" at bounding box center [241, 21] width 62 height 22
click at [378, 21] on link "En attente 2" at bounding box center [395, 20] width 103 height 26
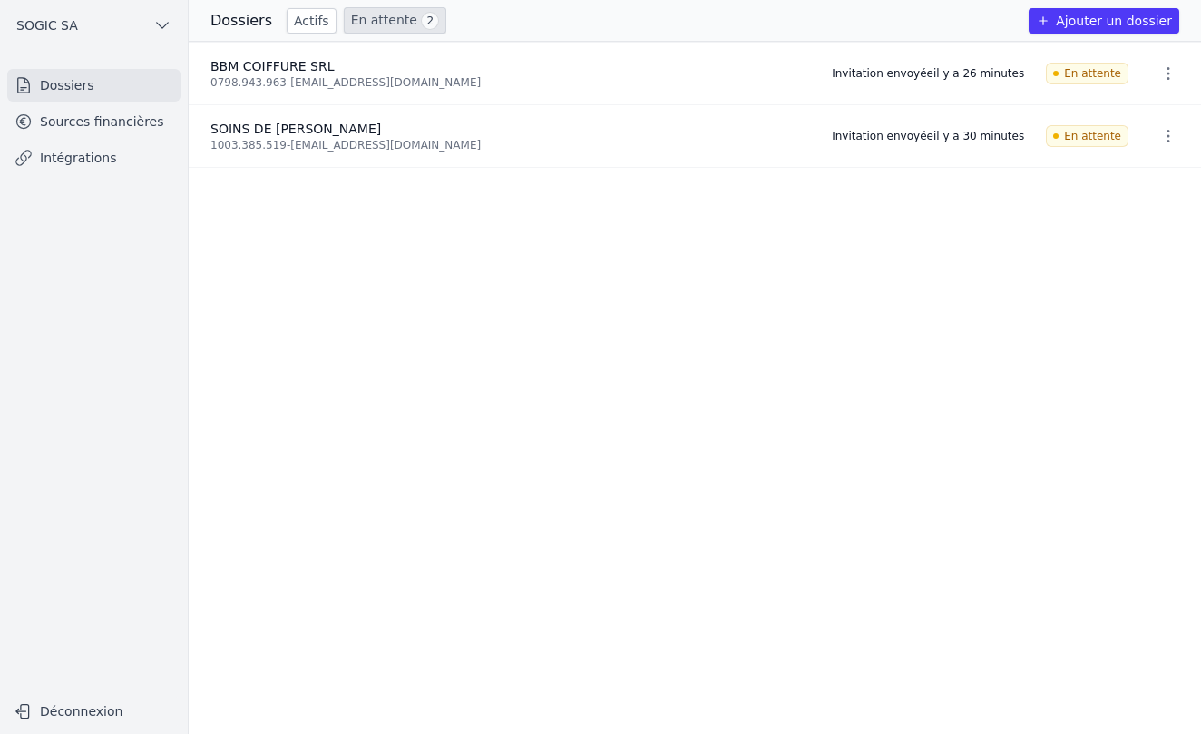
click at [61, 77] on link "Dossiers" at bounding box center [93, 85] width 173 height 33
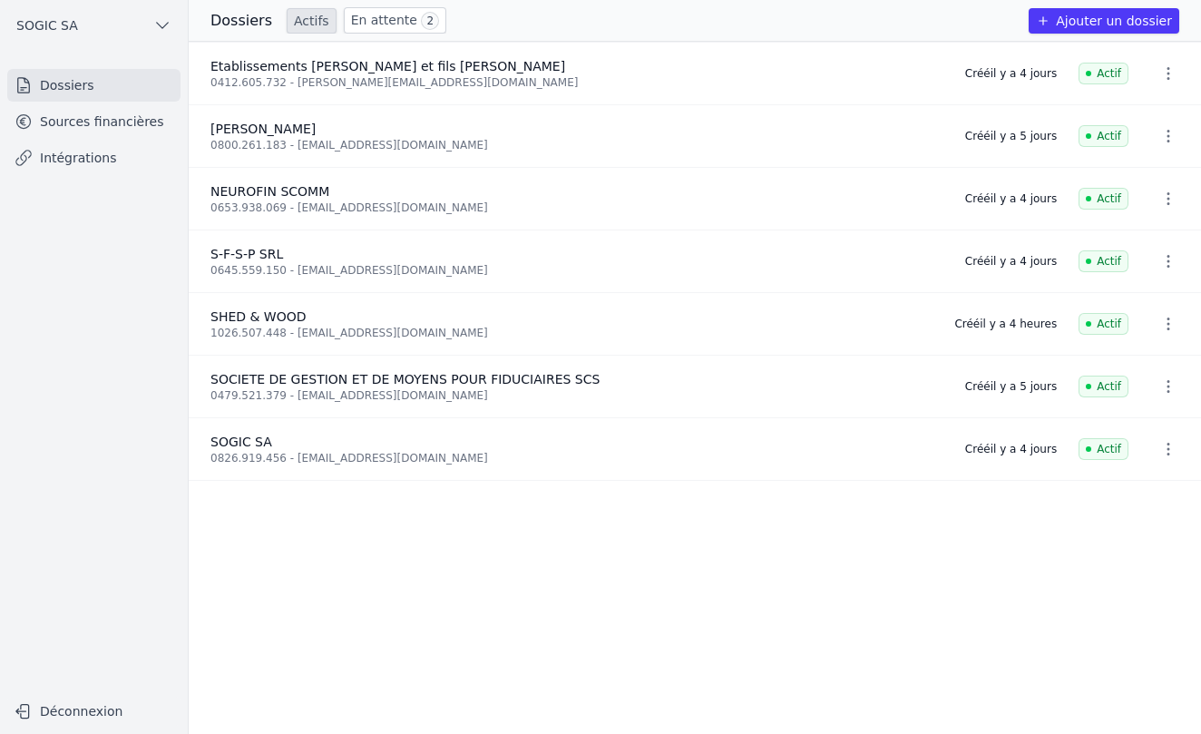
click at [238, 453] on div "0826.919.456 - [EMAIL_ADDRESS][DOMAIN_NAME]" at bounding box center [576, 458] width 733 height 15
click at [122, 119] on link "Sources financières" at bounding box center [93, 121] width 173 height 33
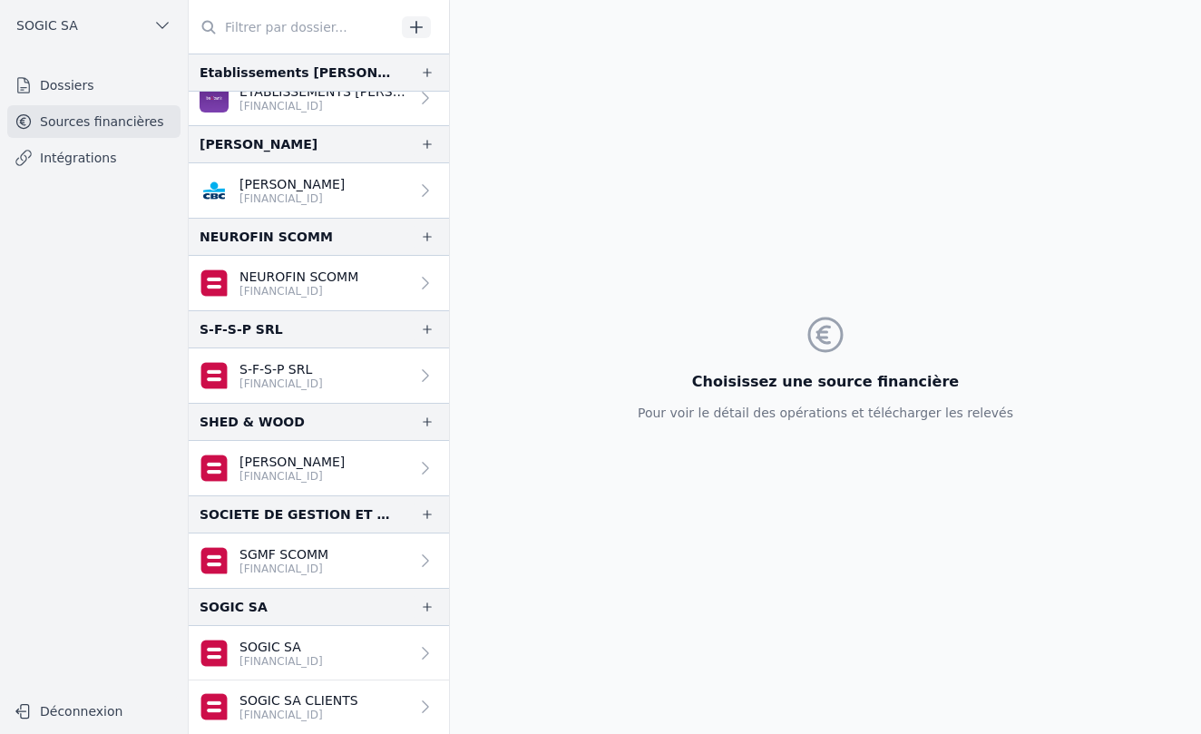
scroll to position [21, 0]
click at [269, 563] on p "[FINANCIAL_ID]" at bounding box center [284, 569] width 89 height 15
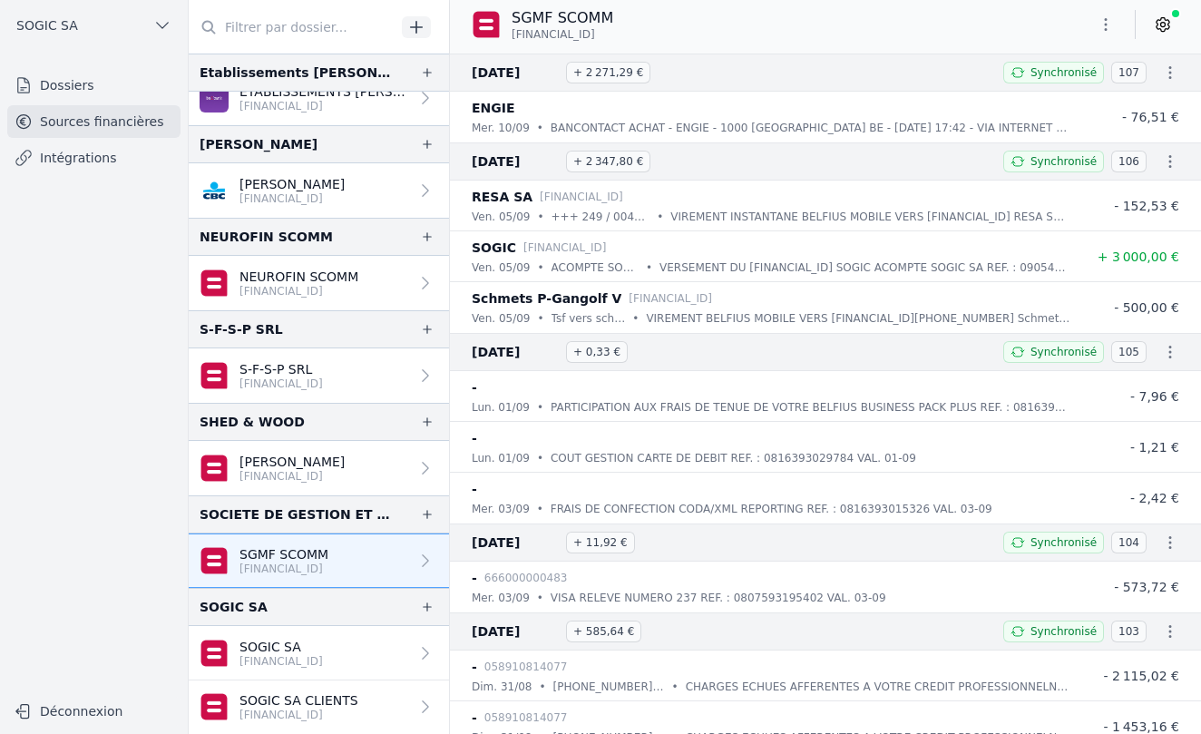
click at [1157, 35] on link at bounding box center [1163, 24] width 33 height 29
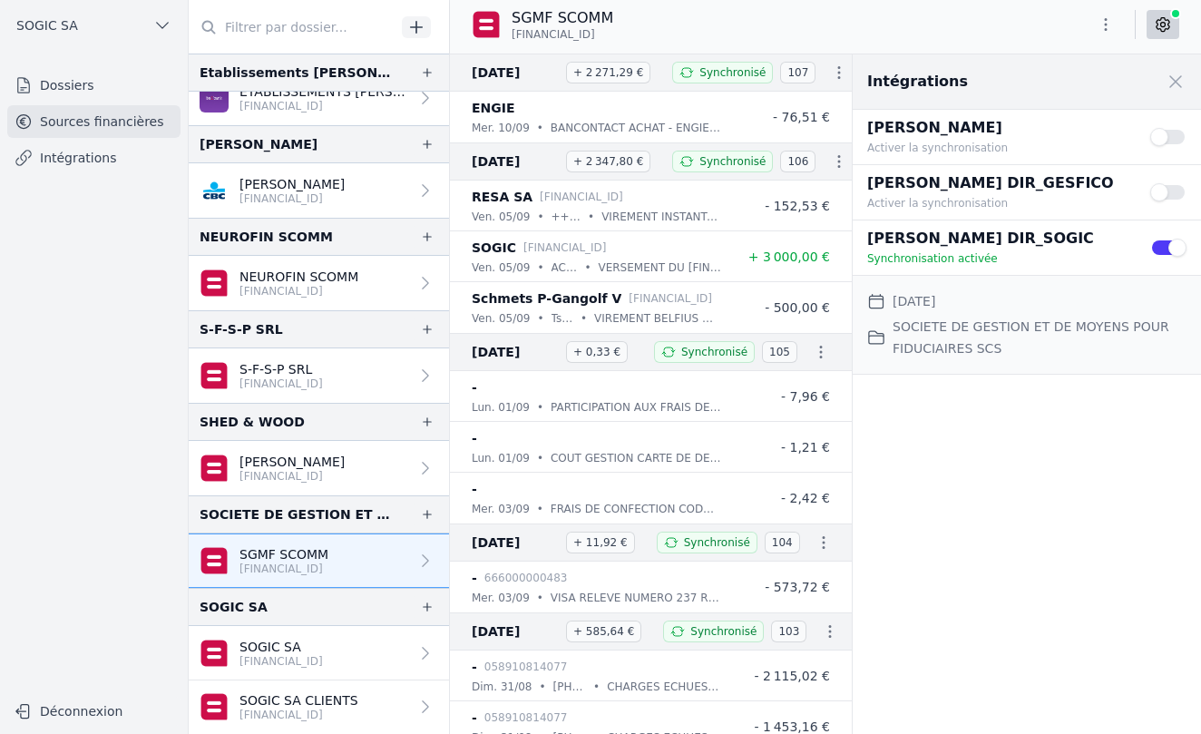
click at [1106, 25] on icon "button" at bounding box center [1106, 24] width 3 height 13
click at [70, 162] on div at bounding box center [600, 367] width 1201 height 734
click at [80, 120] on link "Sources financières" at bounding box center [93, 121] width 173 height 33
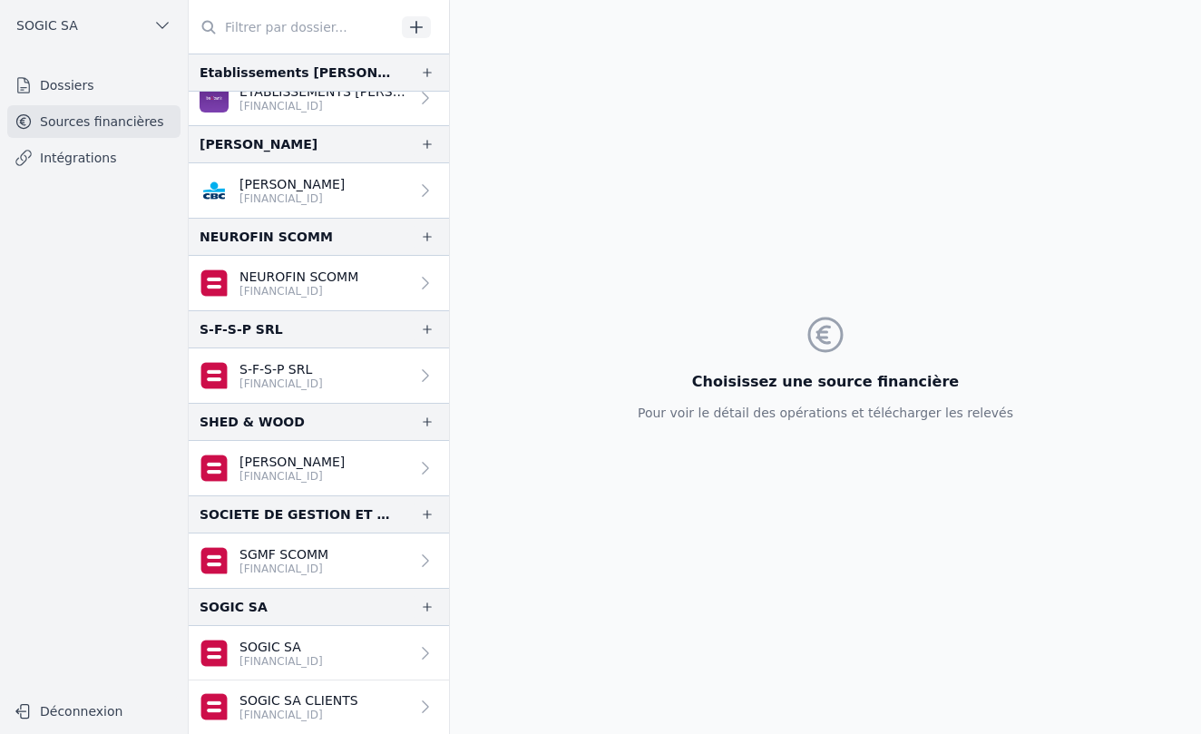
click at [80, 120] on link "Sources financières" at bounding box center [93, 121] width 173 height 33
click at [272, 566] on p "[FINANCIAL_ID]" at bounding box center [284, 569] width 89 height 15
